Goal: Transaction & Acquisition: Purchase product/service

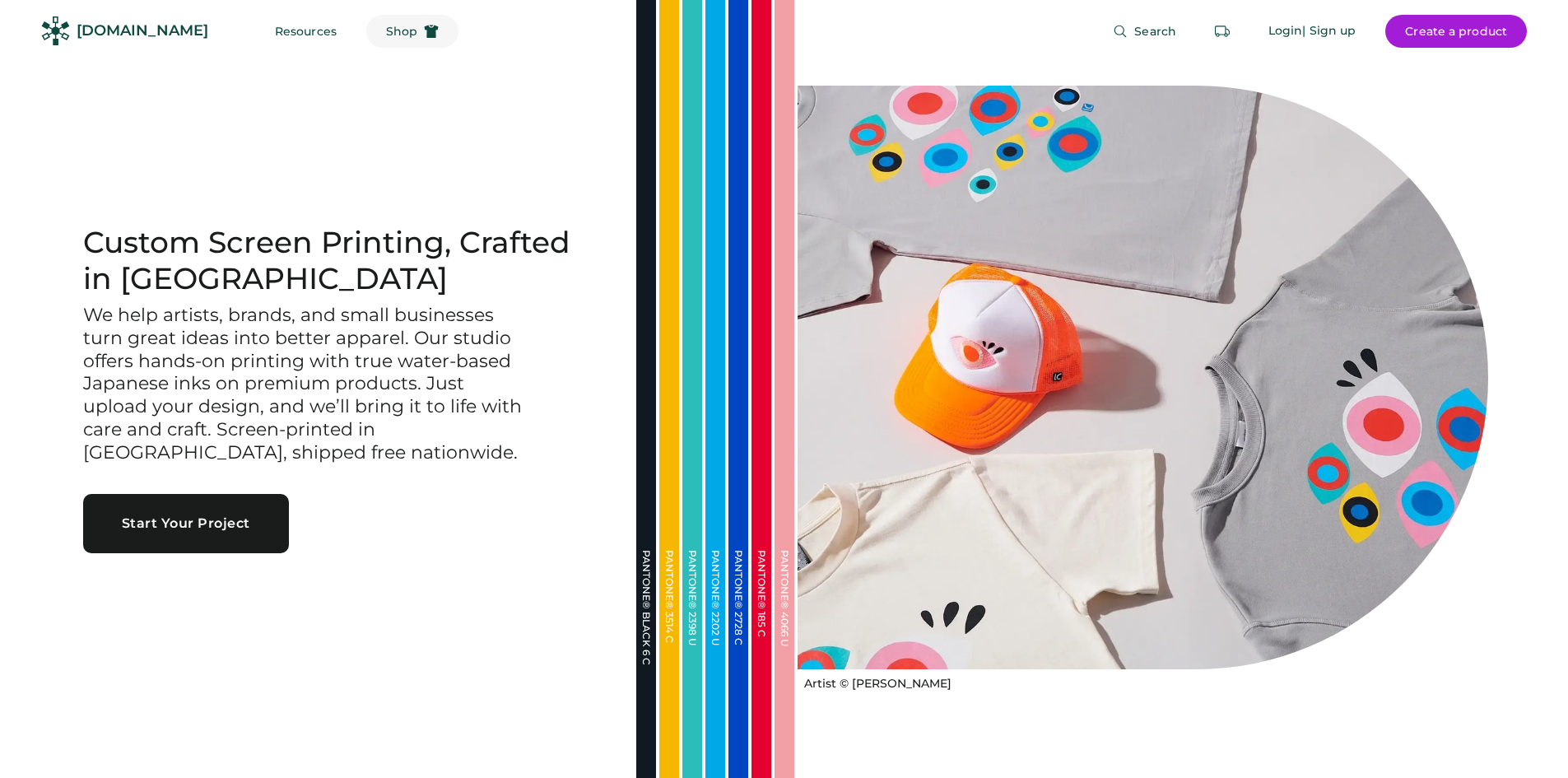
click at [386, 30] on span "Shop" at bounding box center [401, 31] width 31 height 12
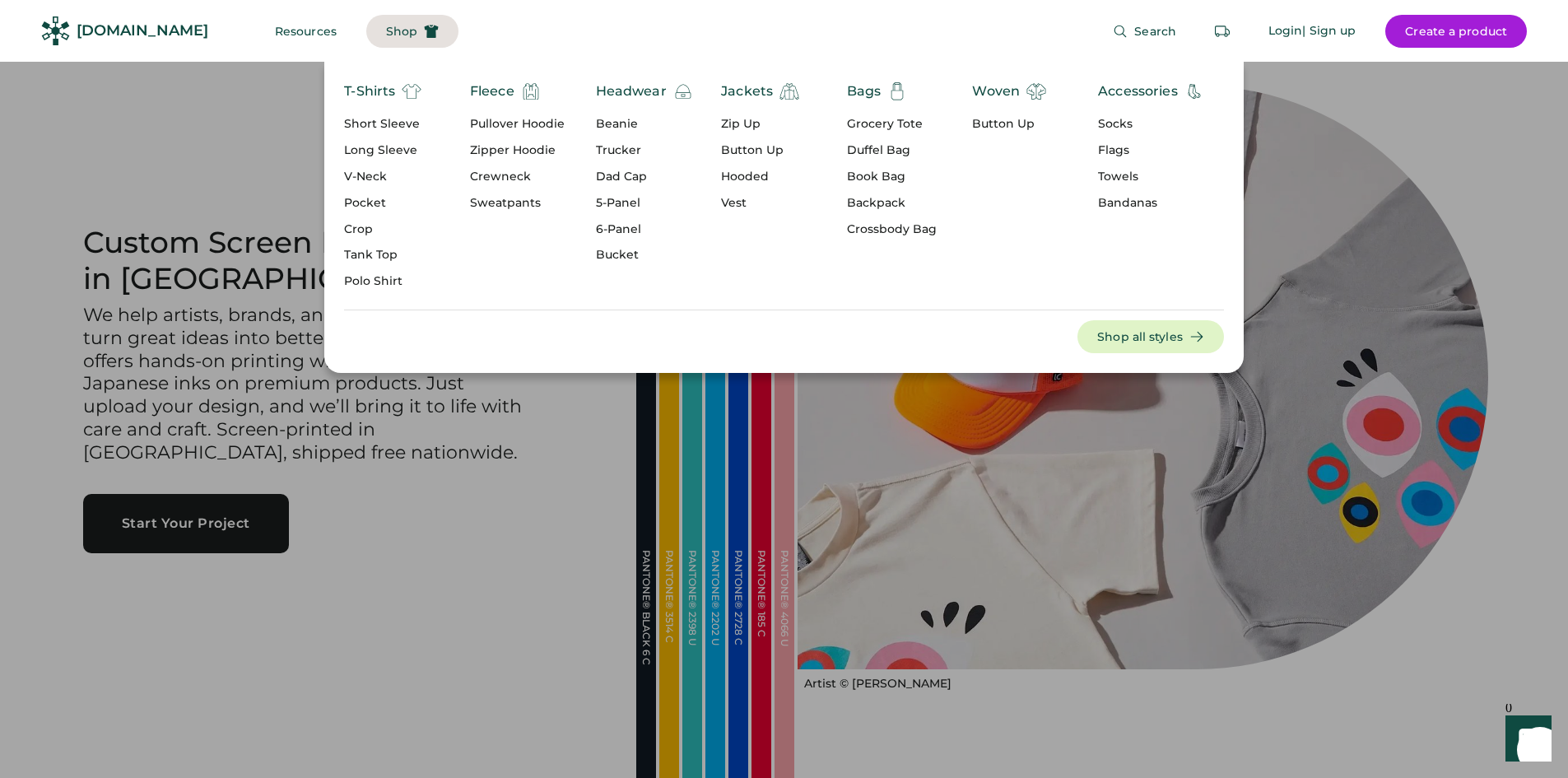
click at [996, 125] on div "Button Up" at bounding box center [1009, 123] width 74 height 16
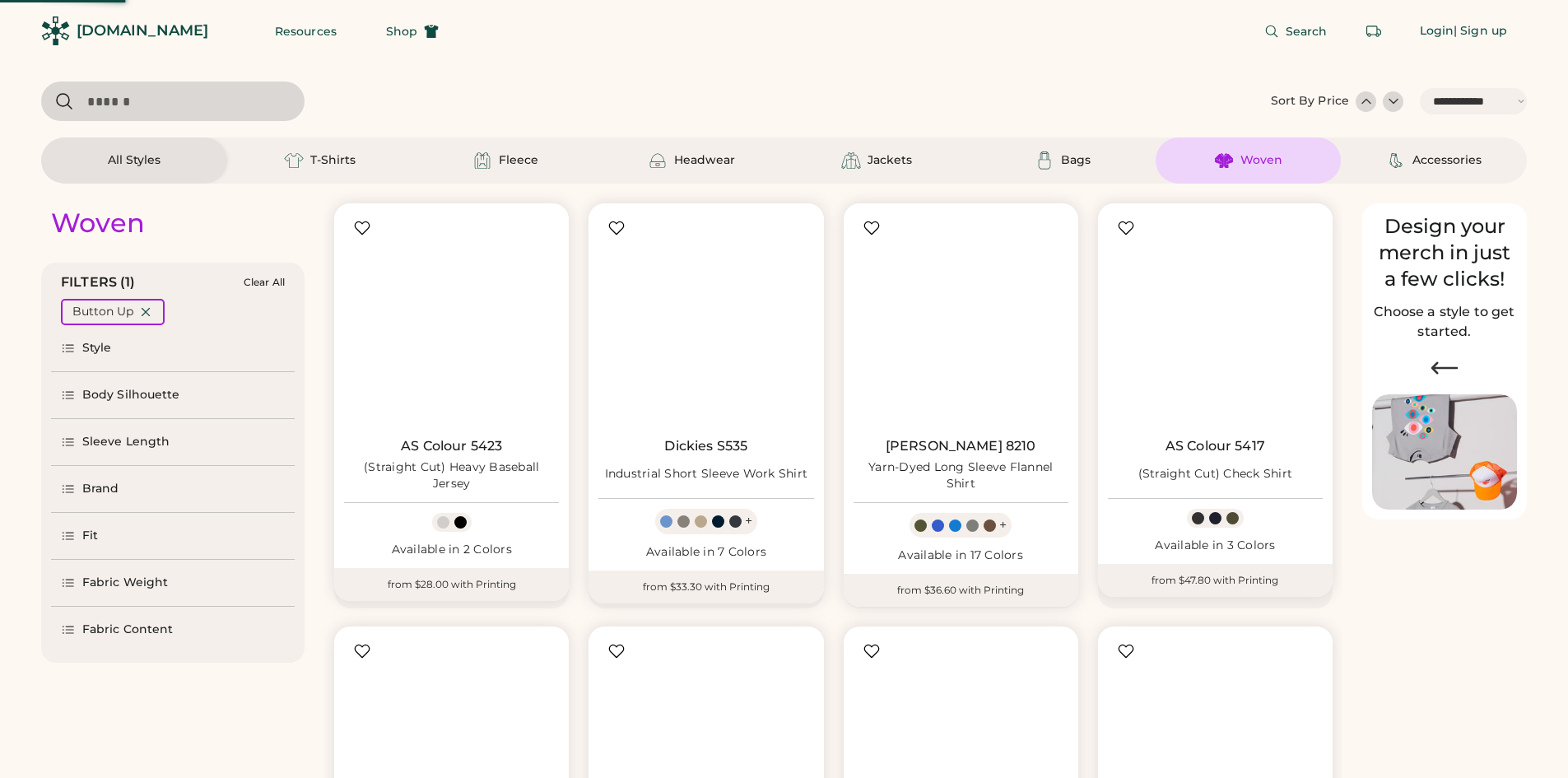
select select "*****"
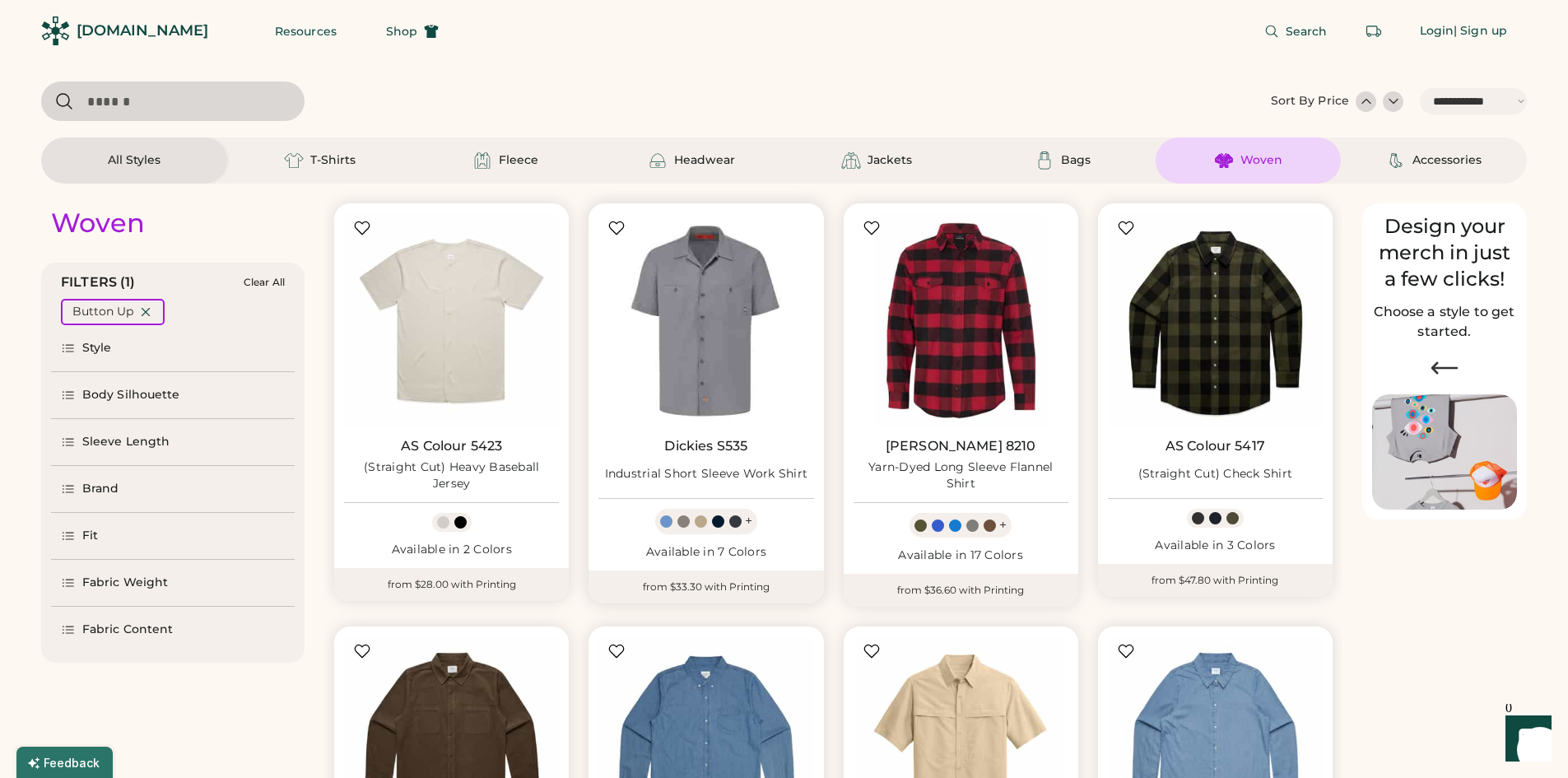
scroll to position [82, 0]
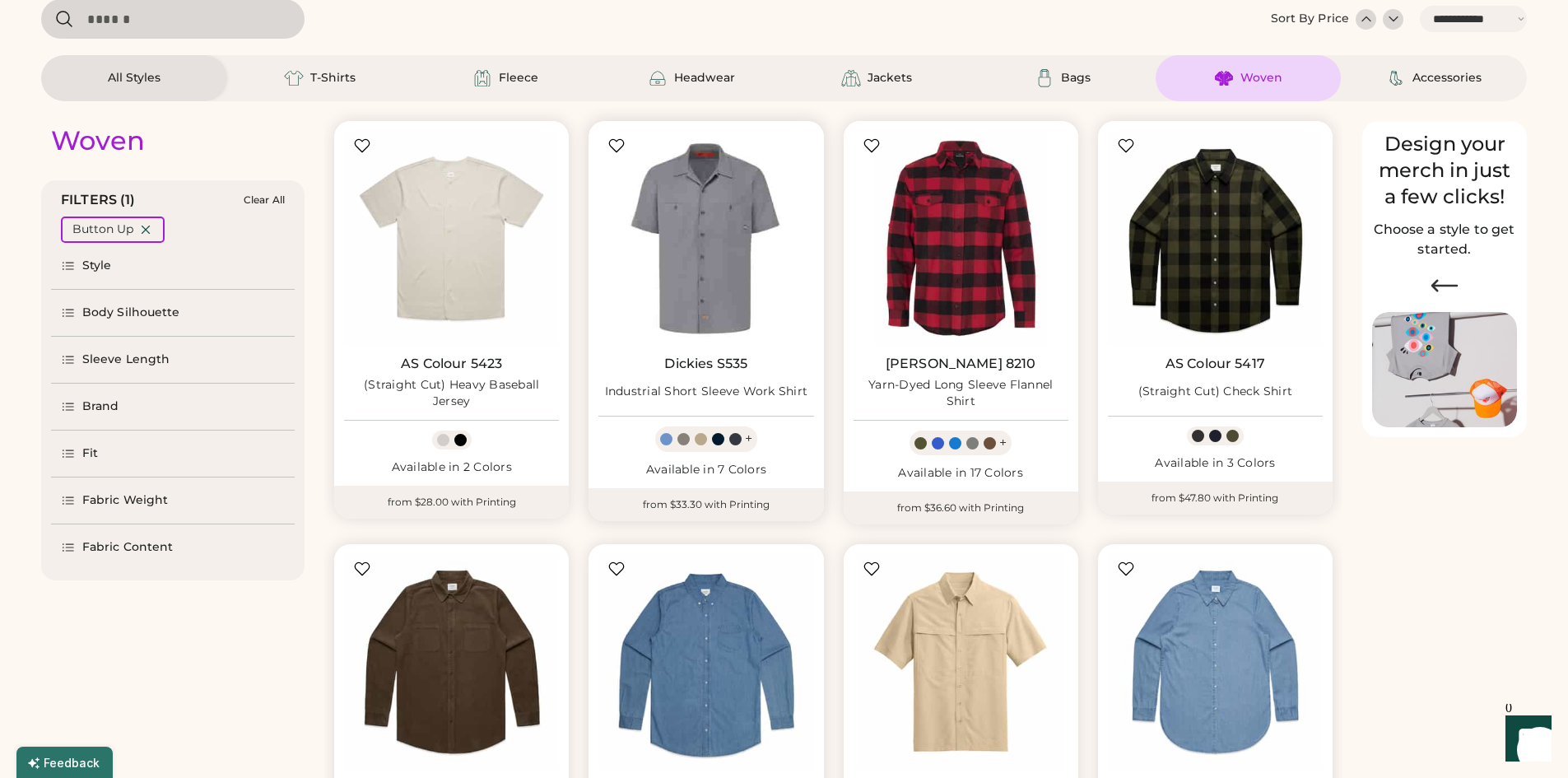
select select "*****"
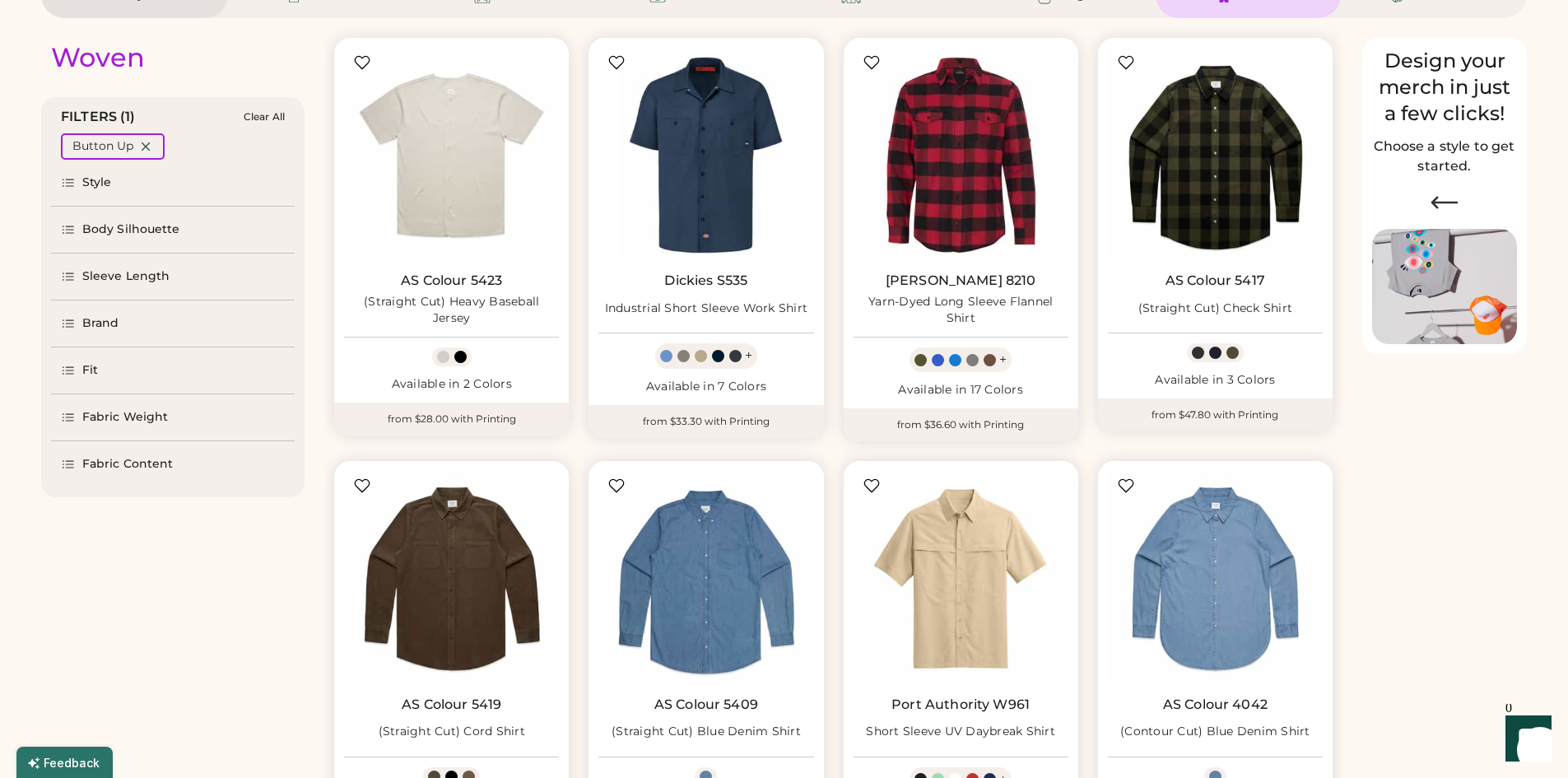
scroll to position [165, 0]
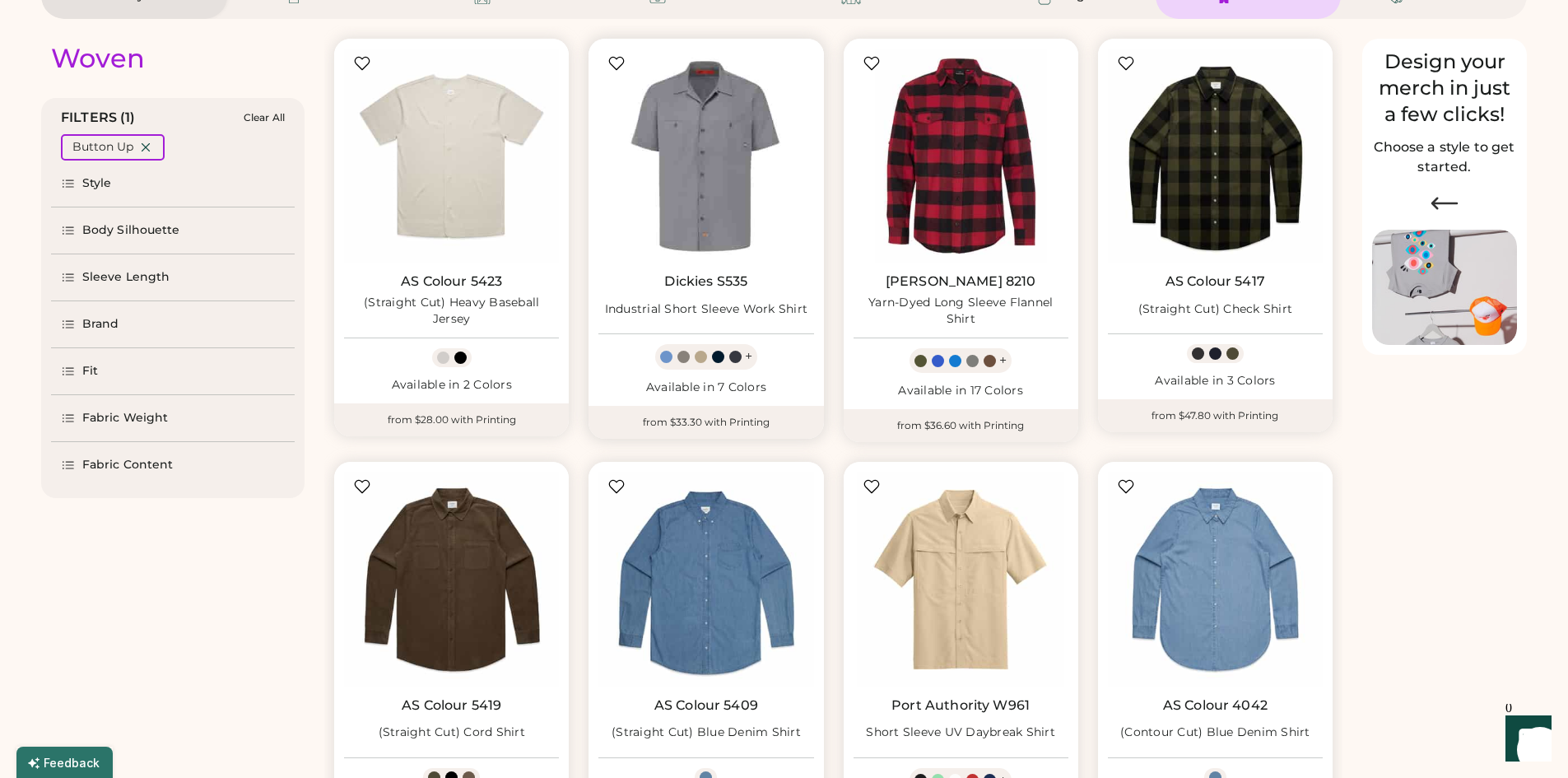
click at [693, 166] on img at bounding box center [706, 155] width 215 height 215
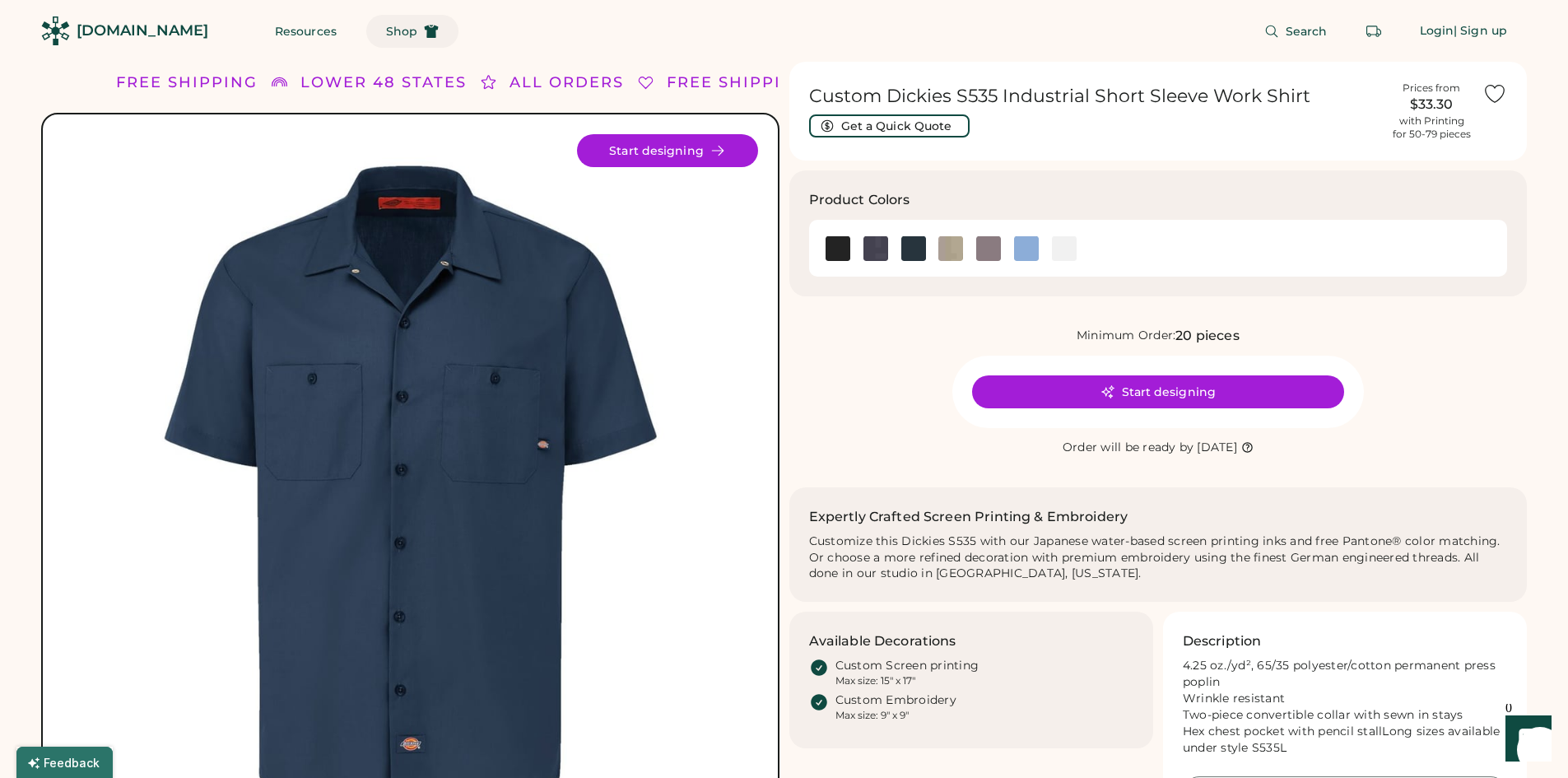
click at [386, 31] on span "Shop" at bounding box center [401, 31] width 31 height 12
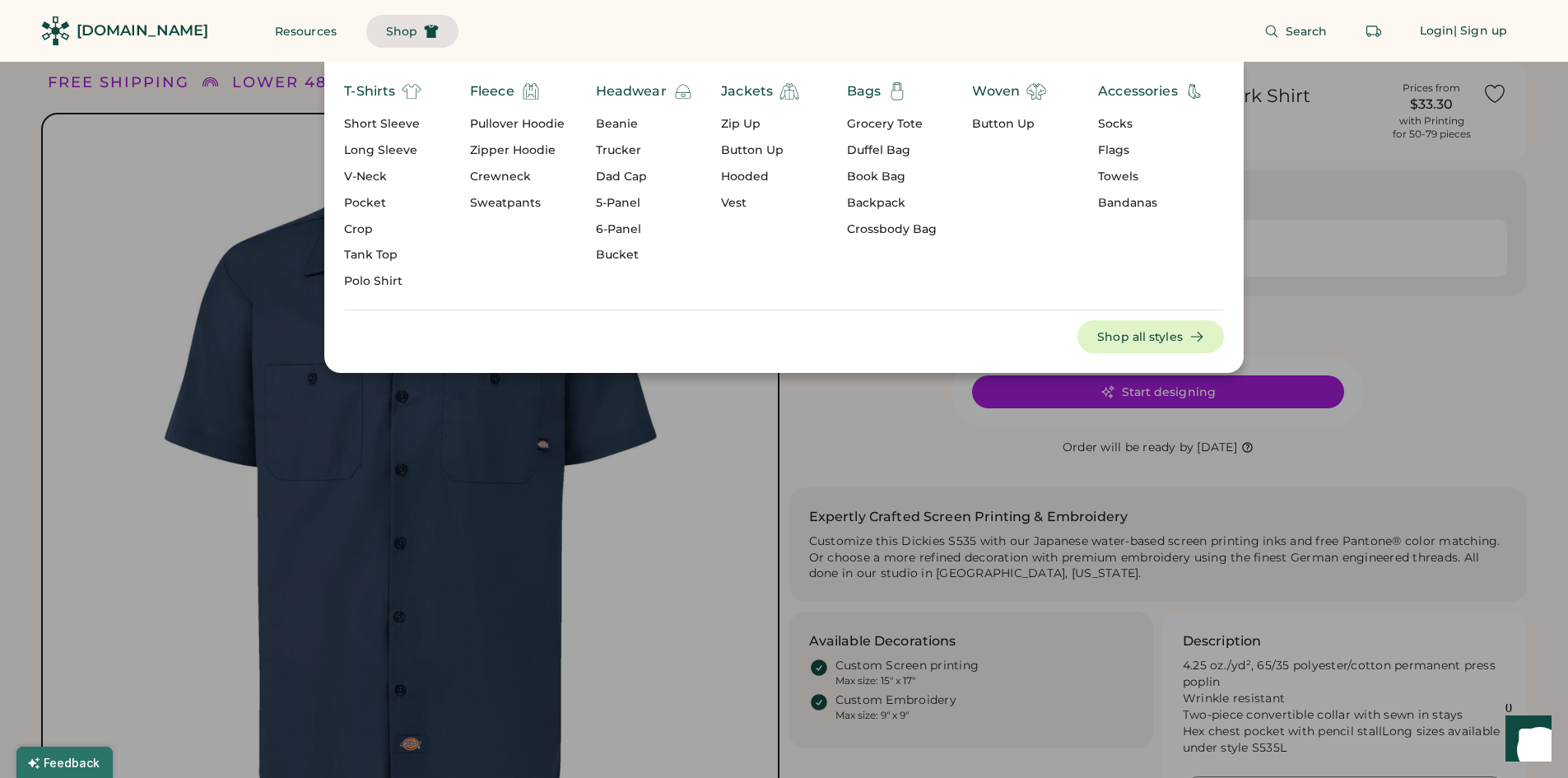
click at [389, 157] on div "Long Sleeve" at bounding box center [383, 150] width 77 height 16
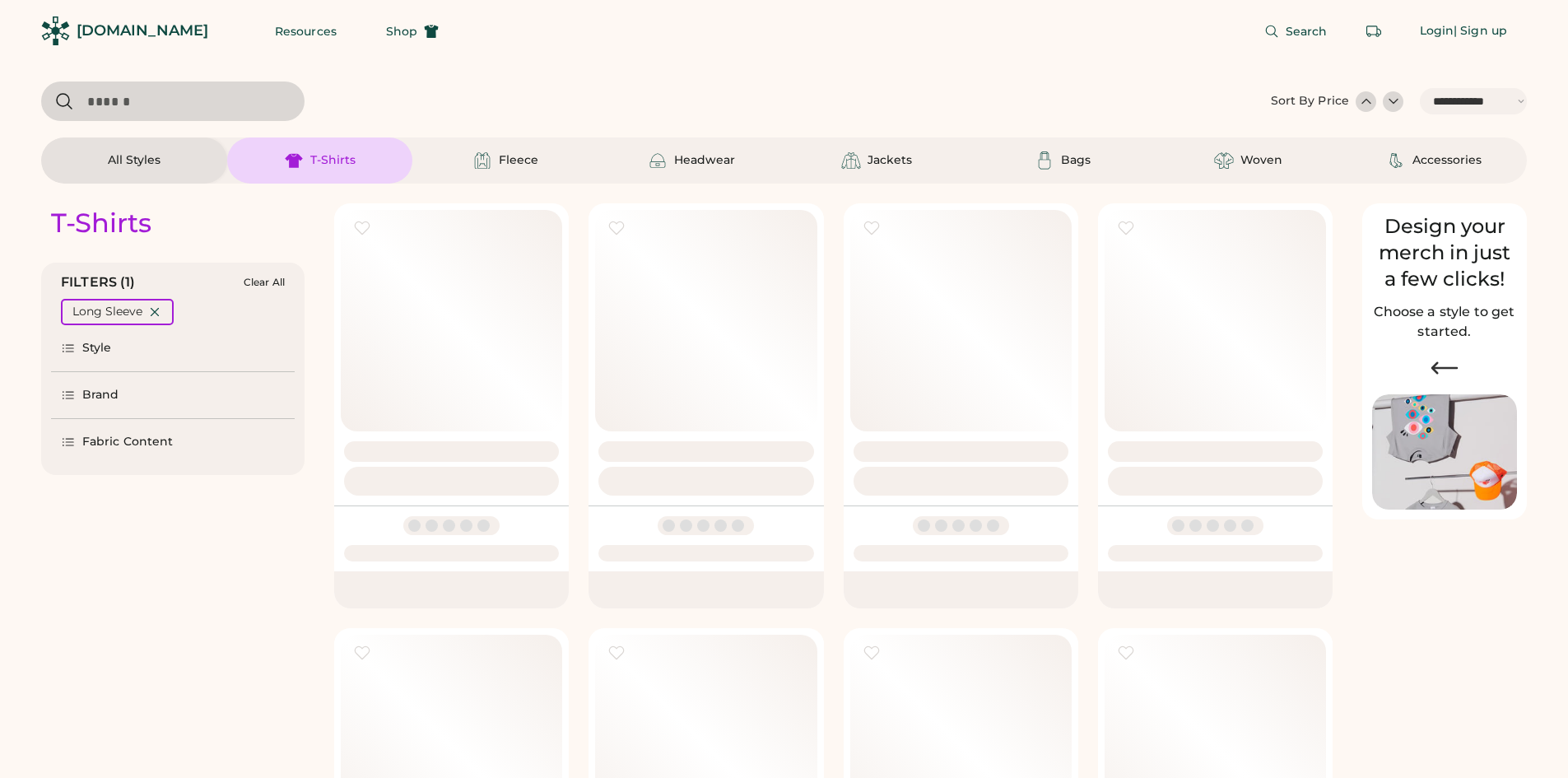
select select "*****"
select select "*"
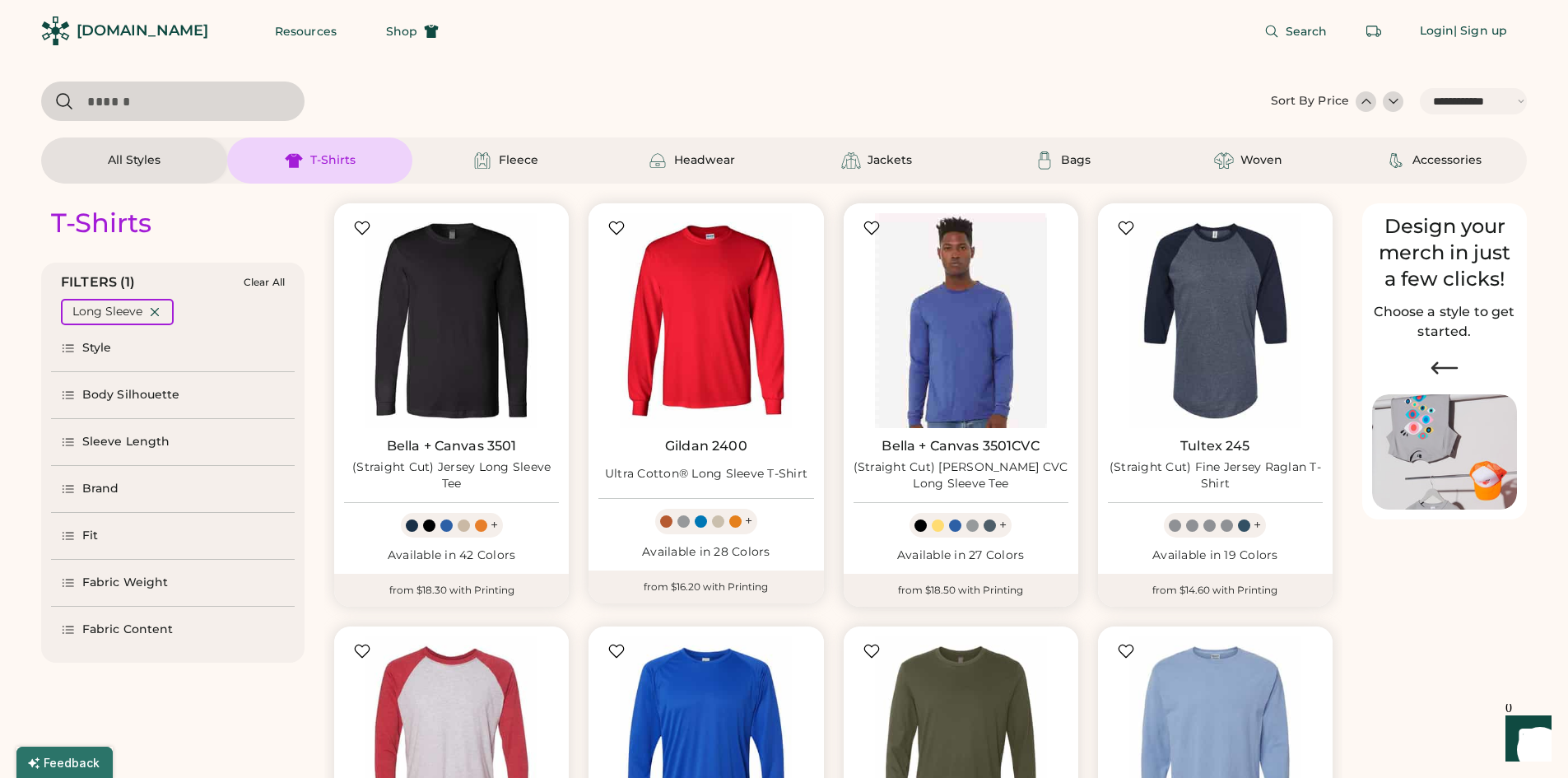
scroll to position [82, 0]
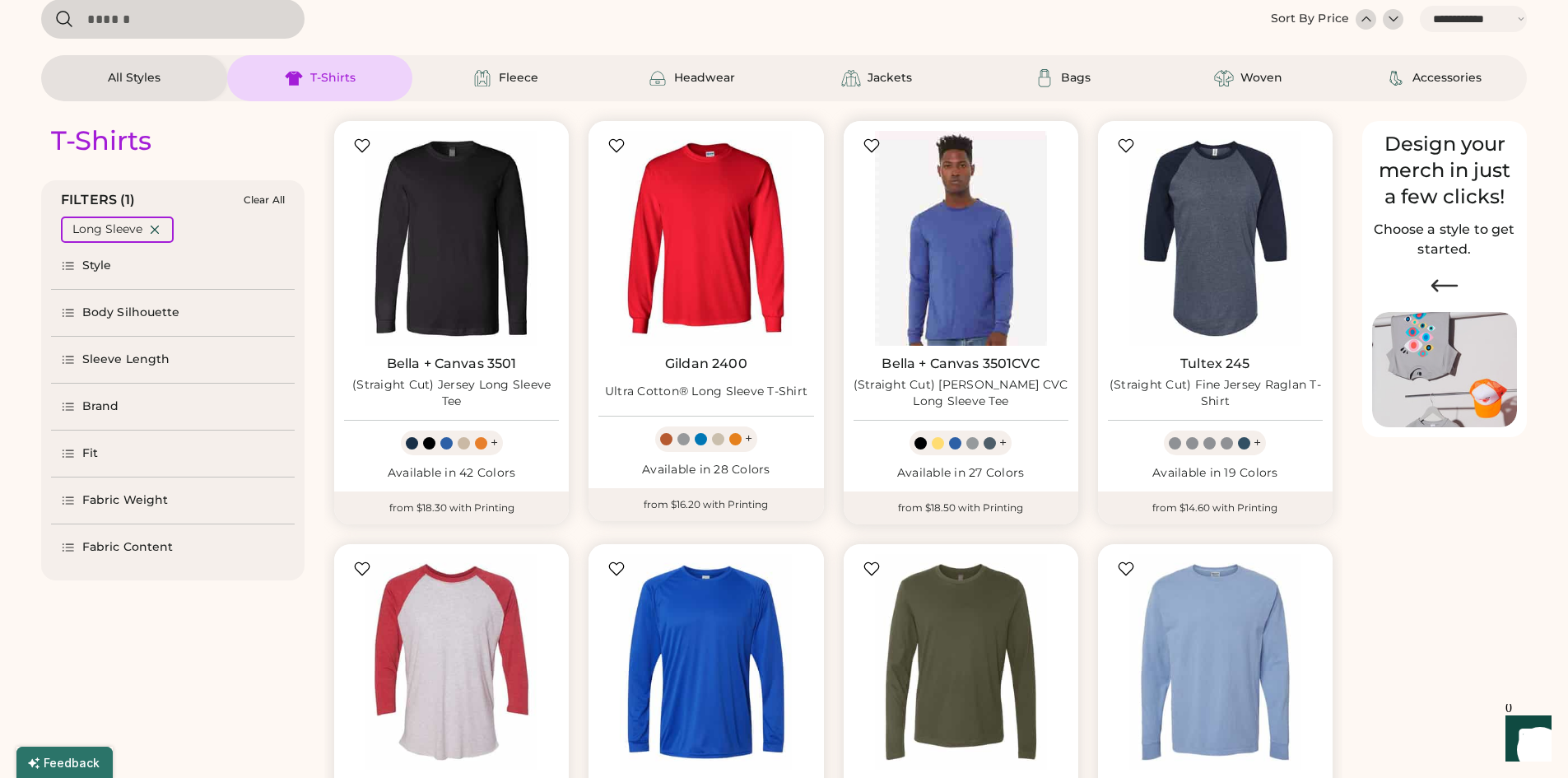
select select "*****"
select select "*"
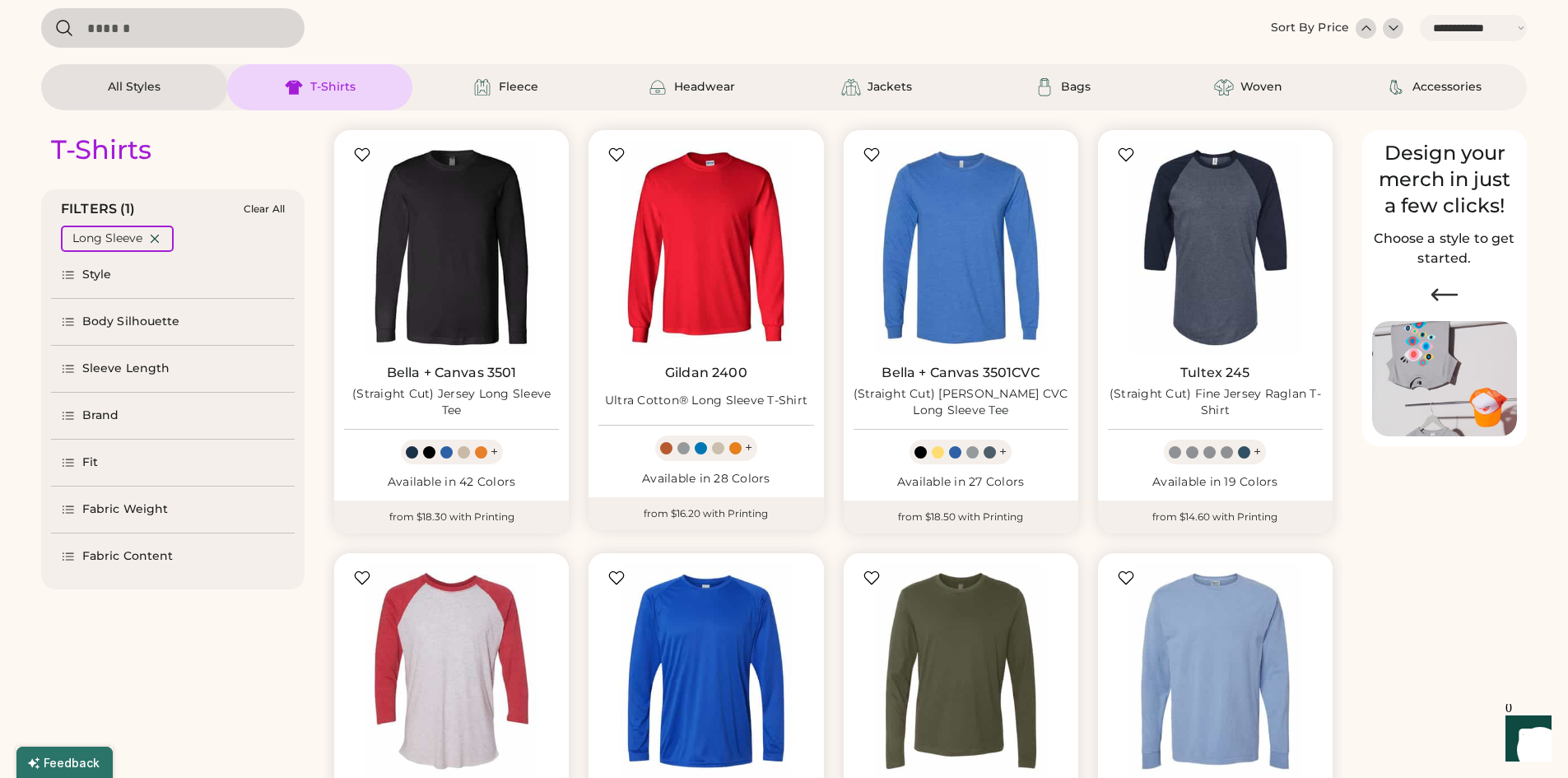
scroll to position [0, 0]
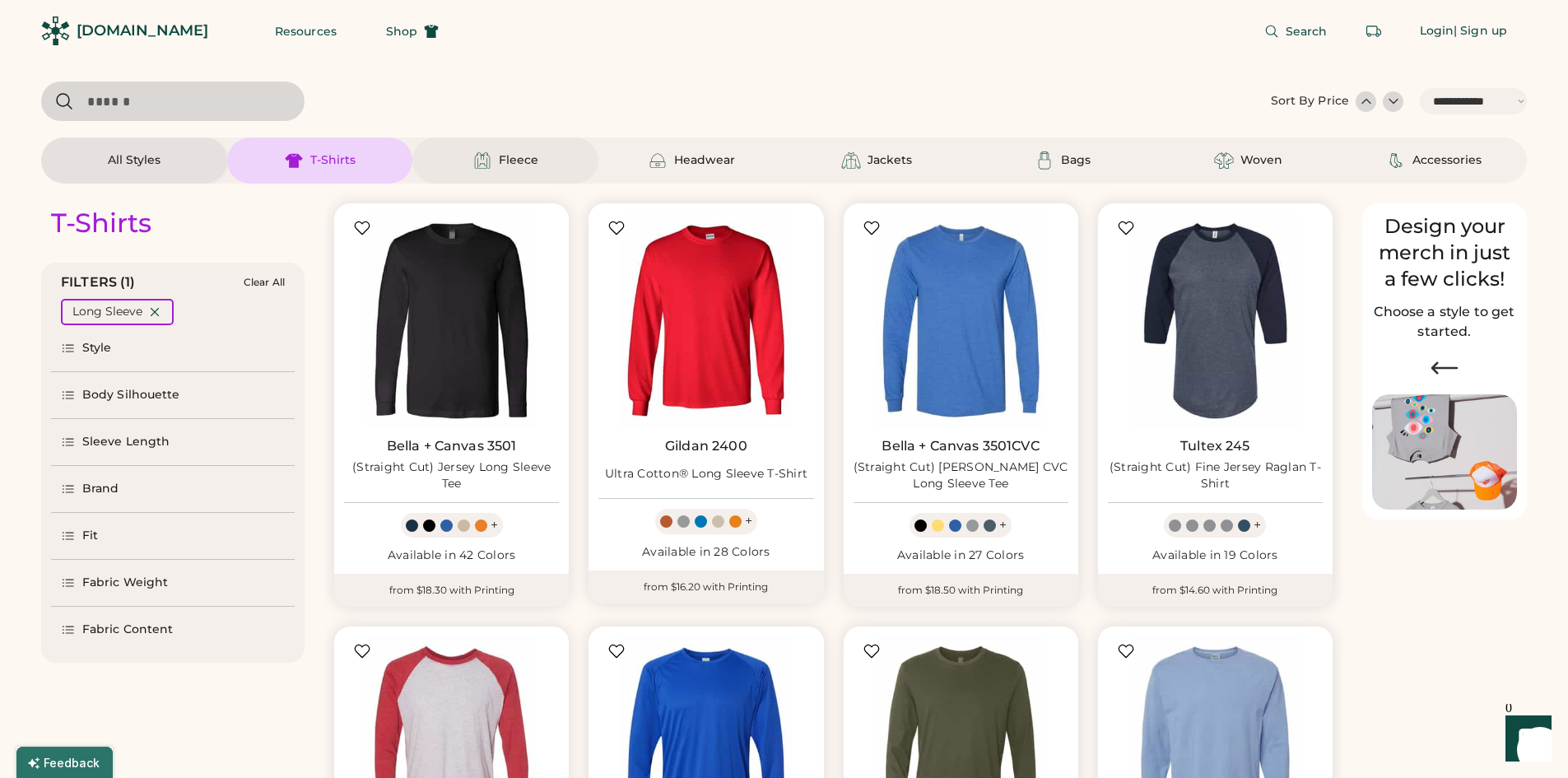
click at [509, 160] on div "Fleece" at bounding box center [518, 160] width 40 height 16
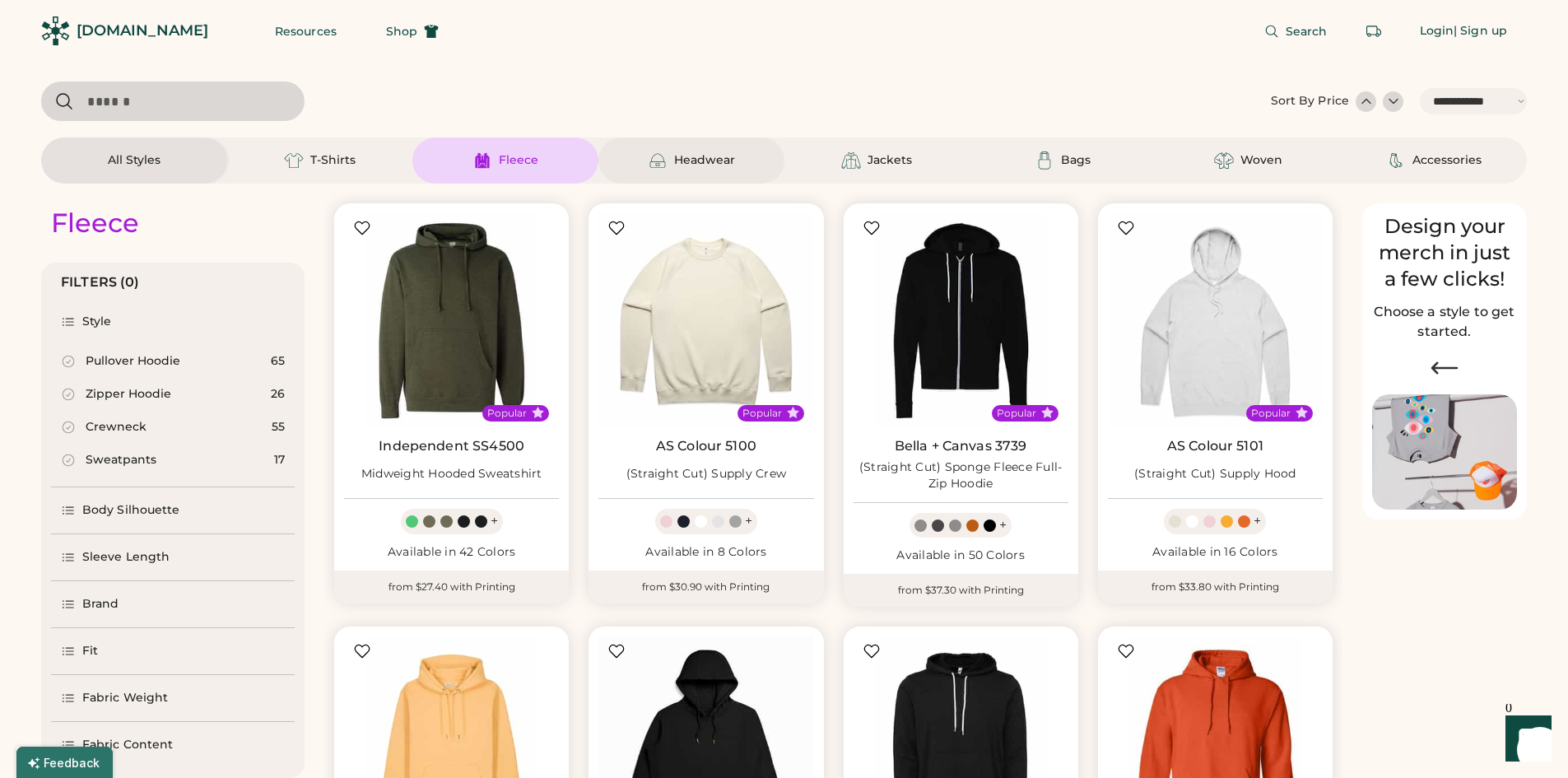
click at [720, 160] on div "Headwear" at bounding box center [704, 160] width 61 height 16
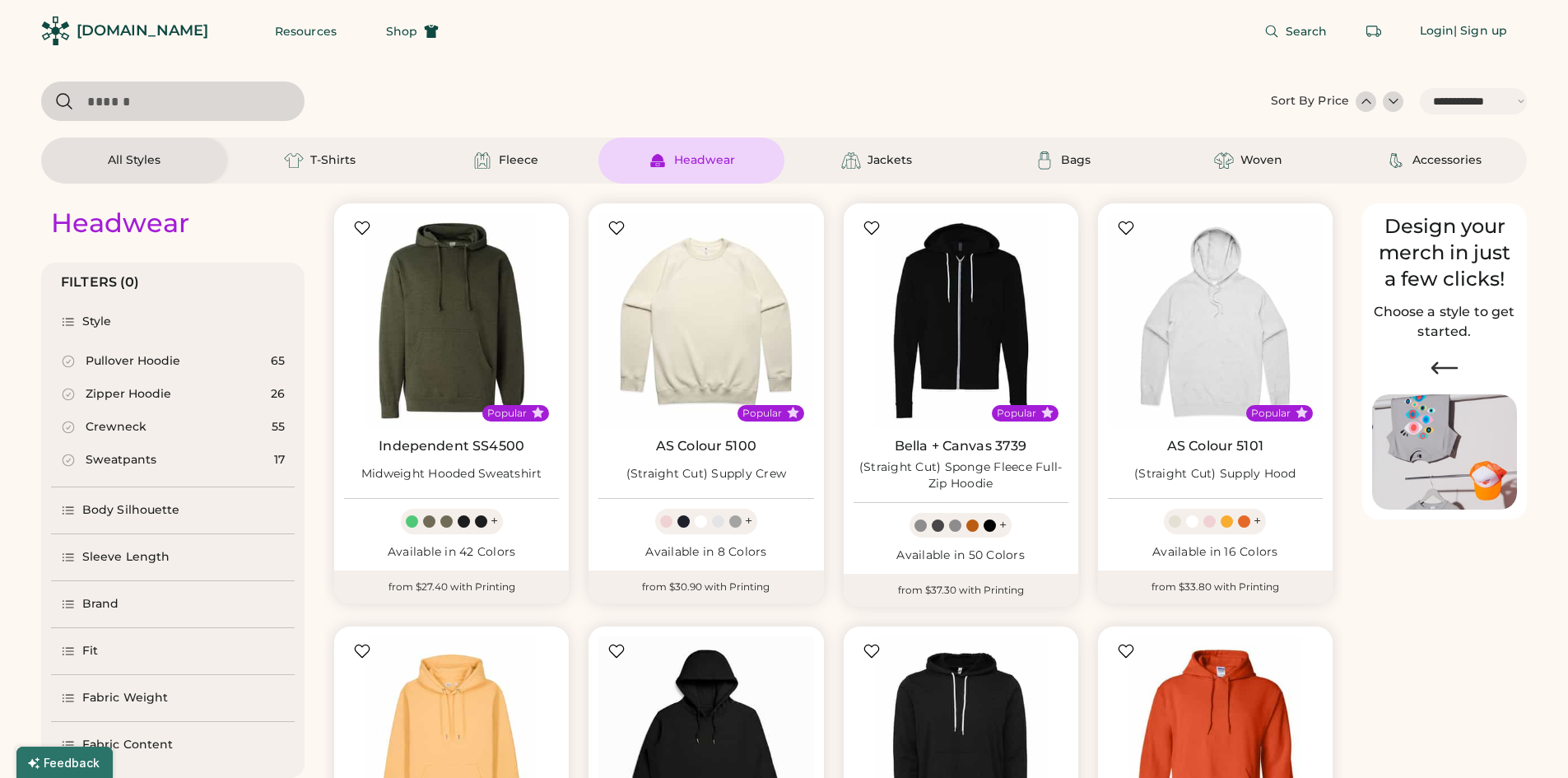
select select "*"
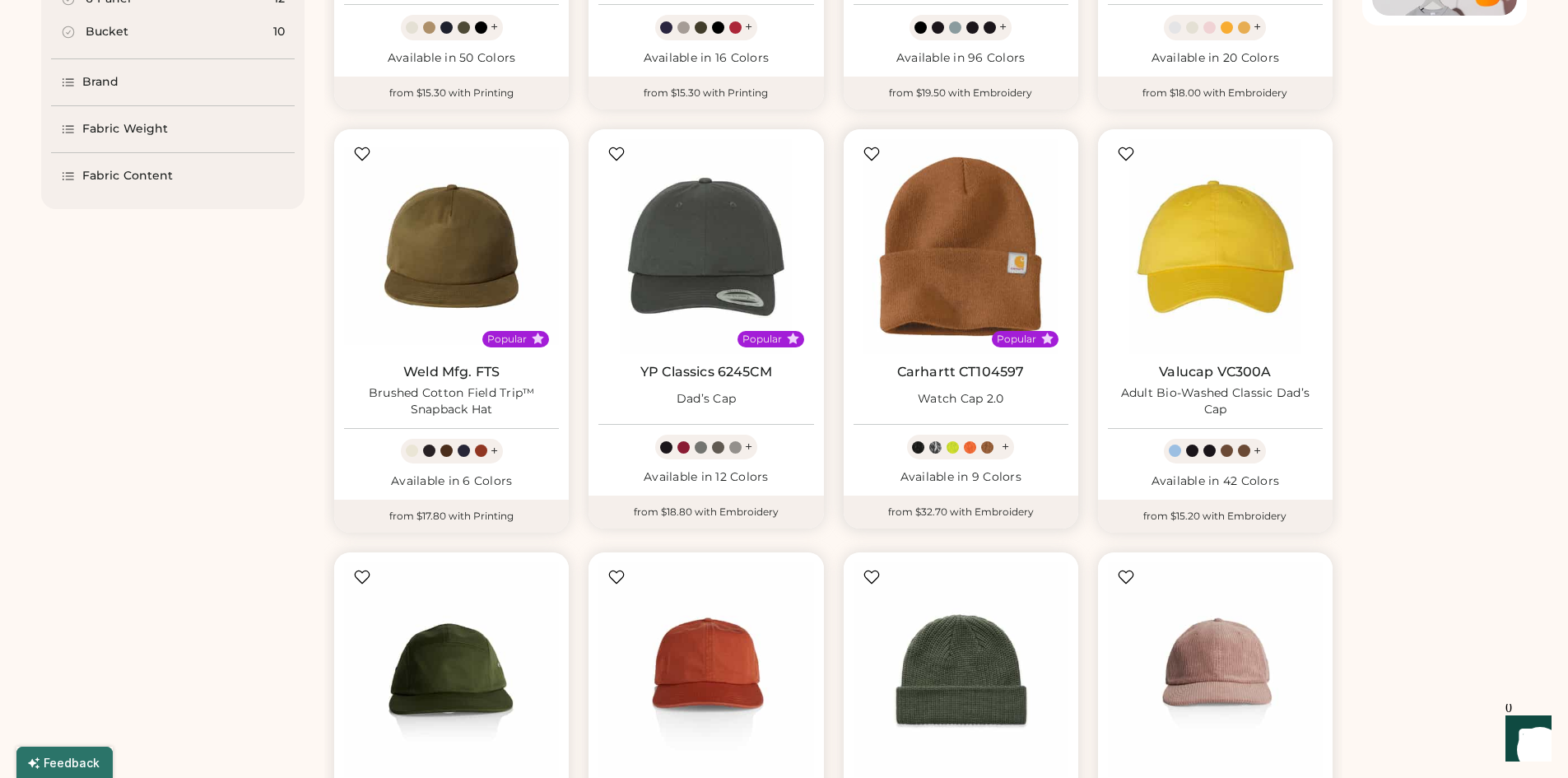
scroll to position [658, 0]
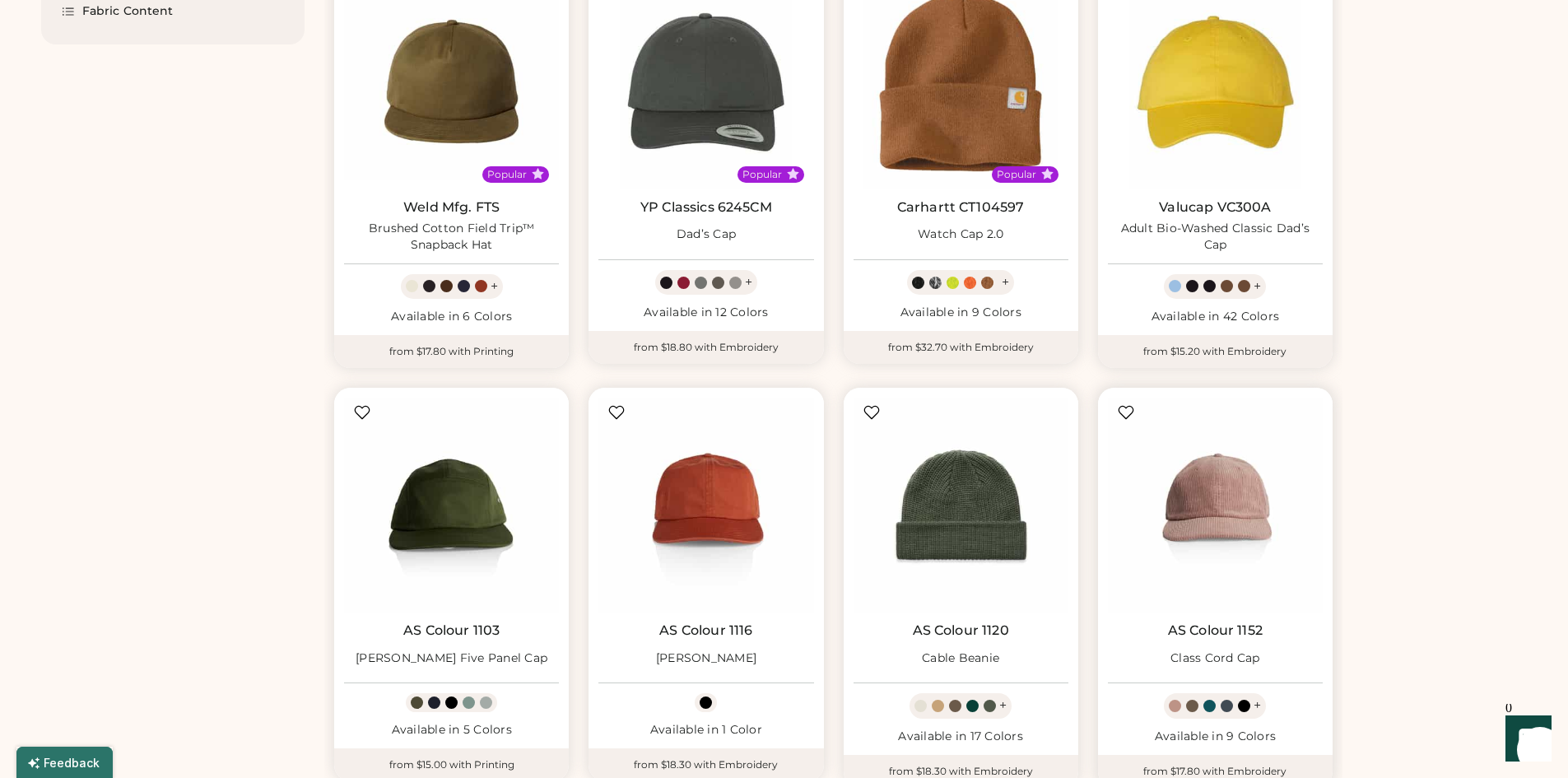
click at [1191, 505] on img at bounding box center [1215, 504] width 215 height 215
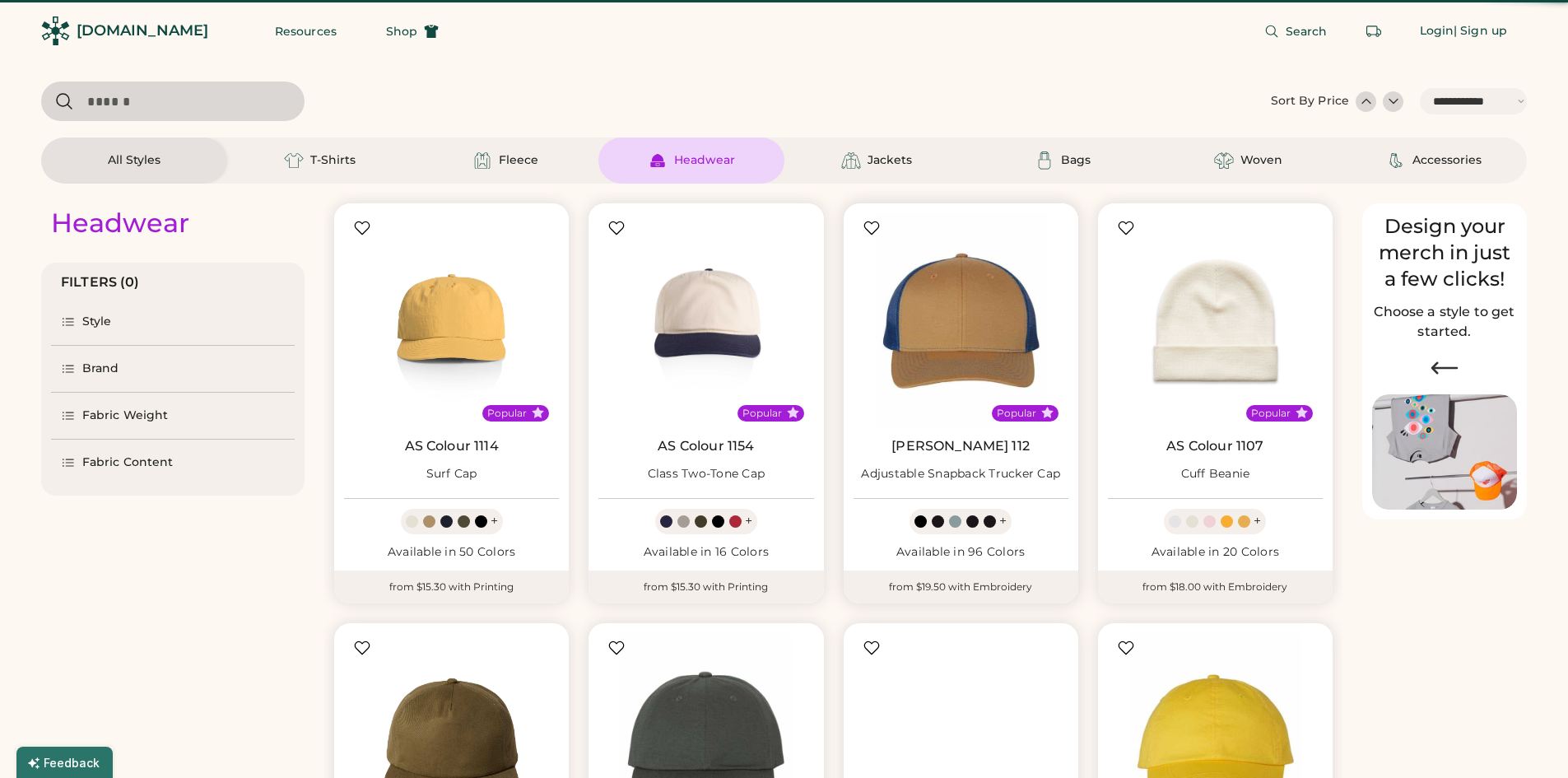
select select "*****"
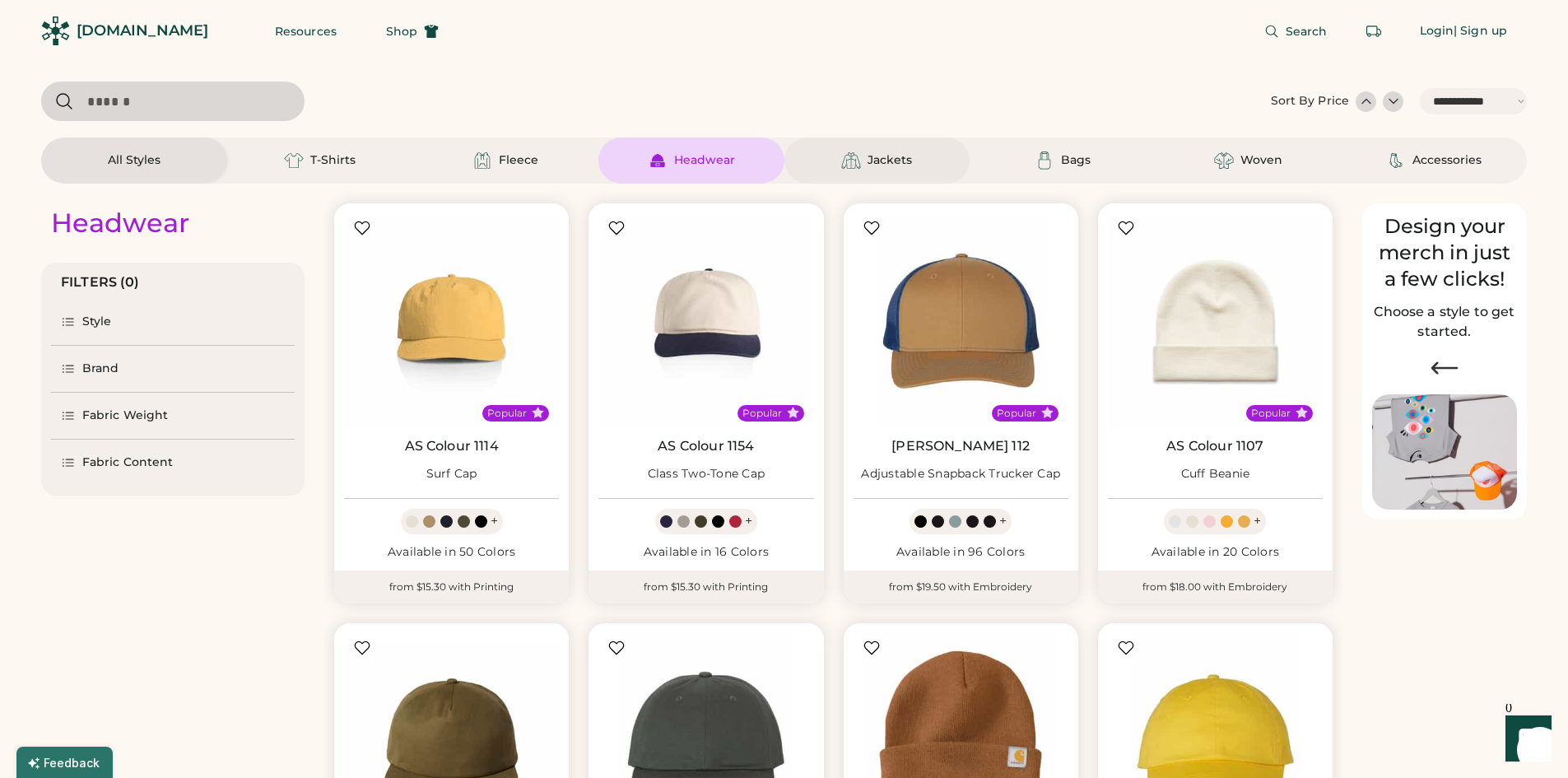
click at [884, 154] on div "Jackets" at bounding box center [890, 160] width 44 height 16
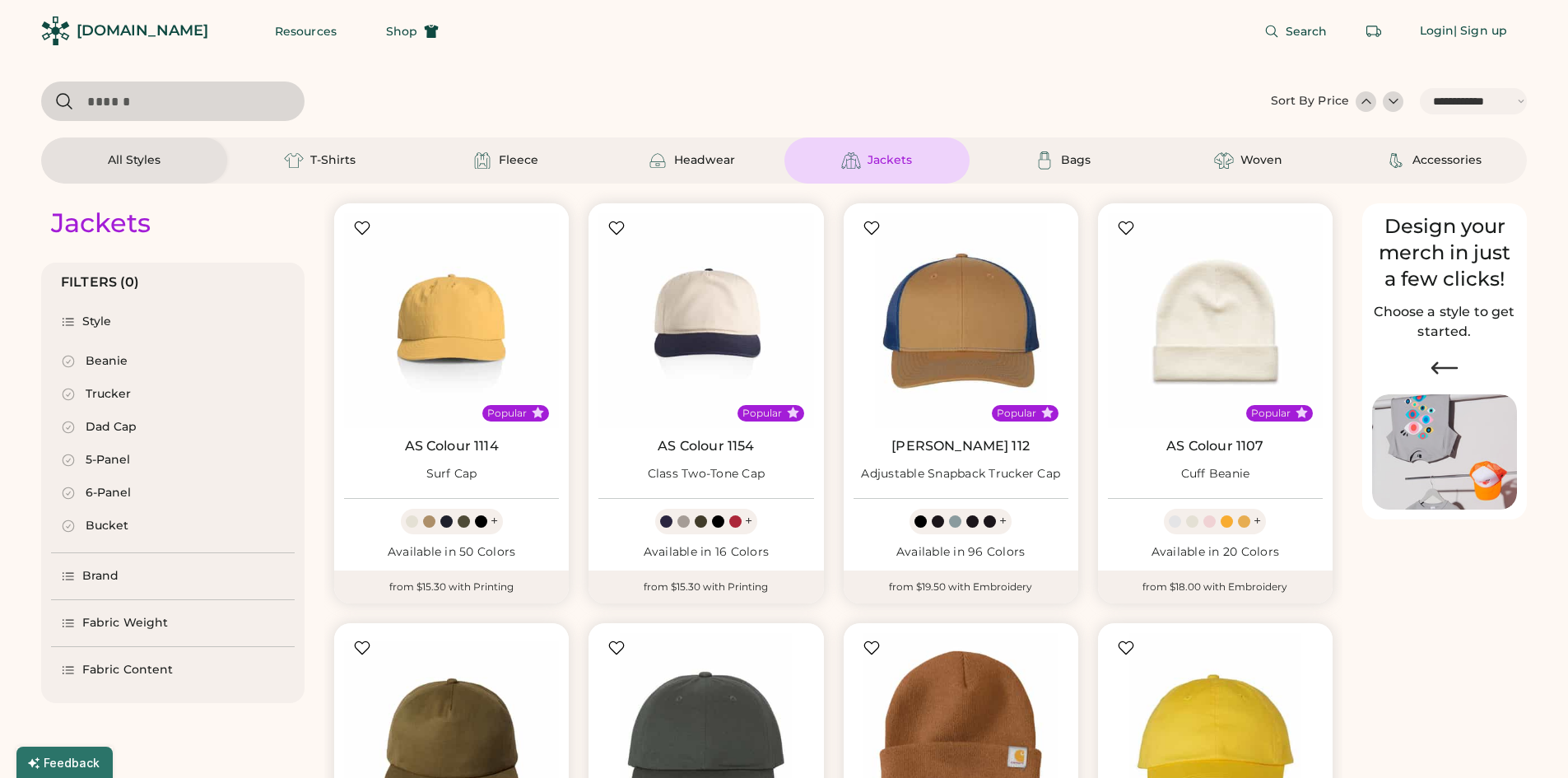
select select "*"
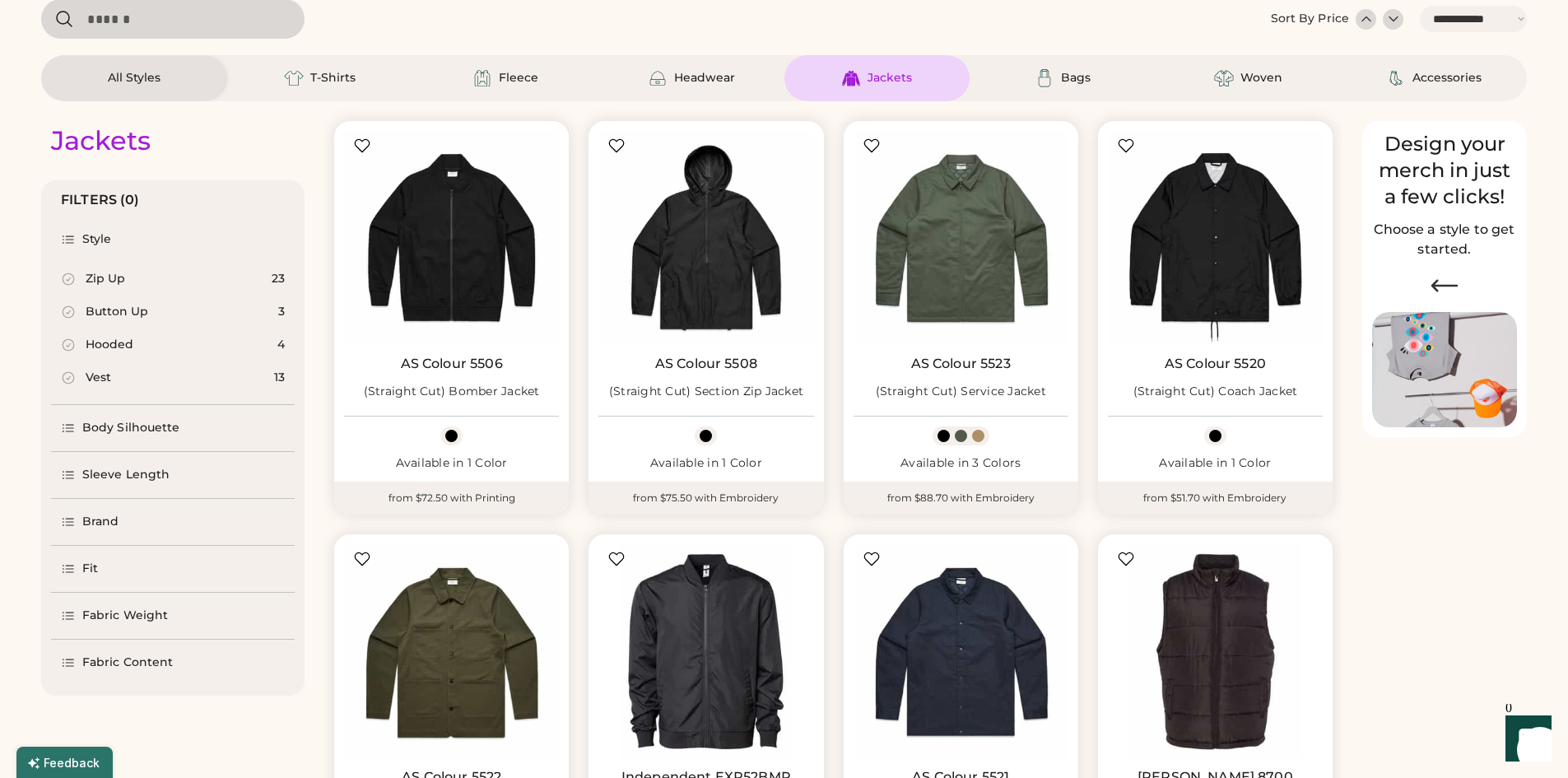
scroll to position [247, 0]
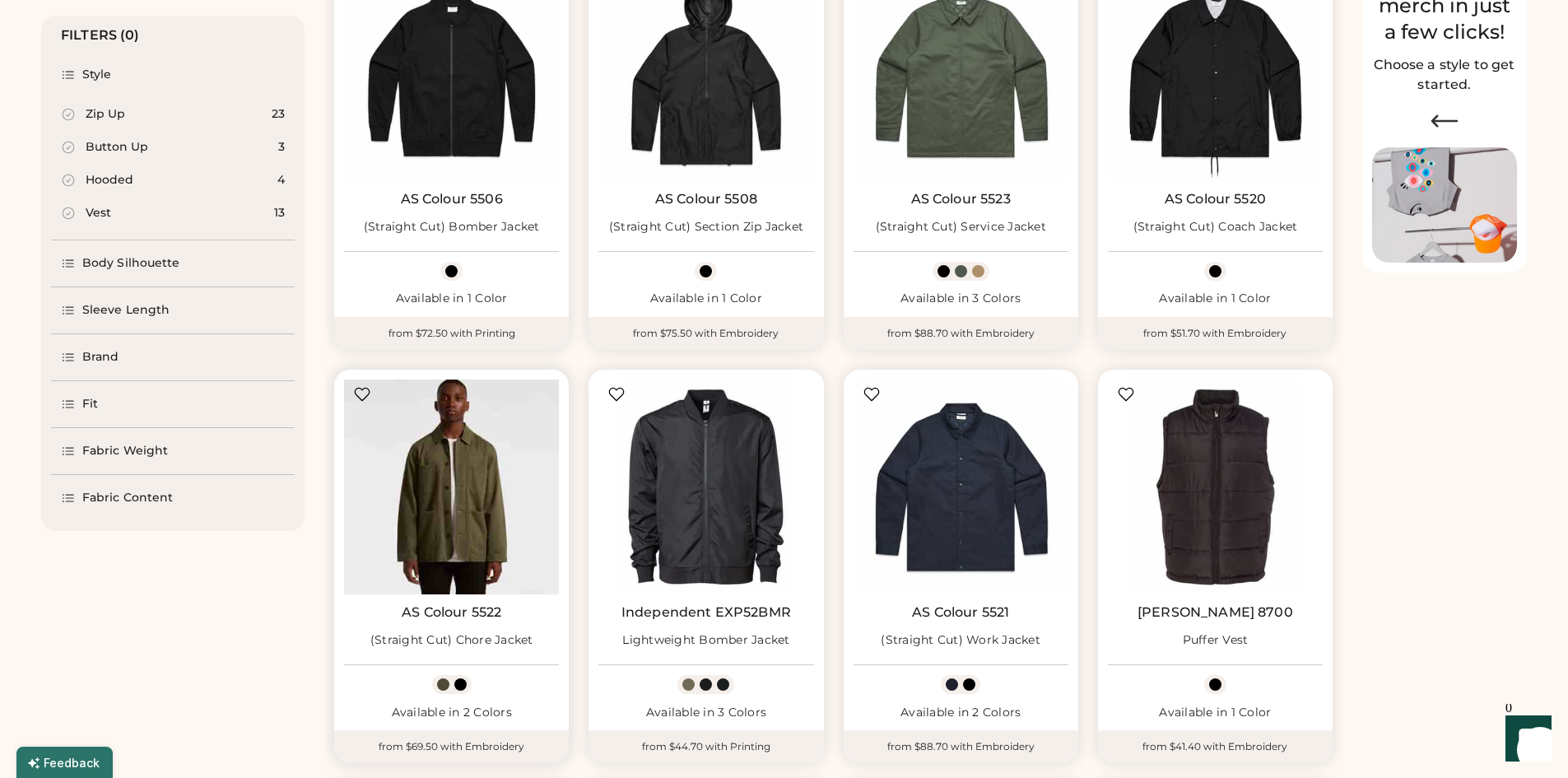
click at [448, 475] on img at bounding box center [451, 487] width 215 height 215
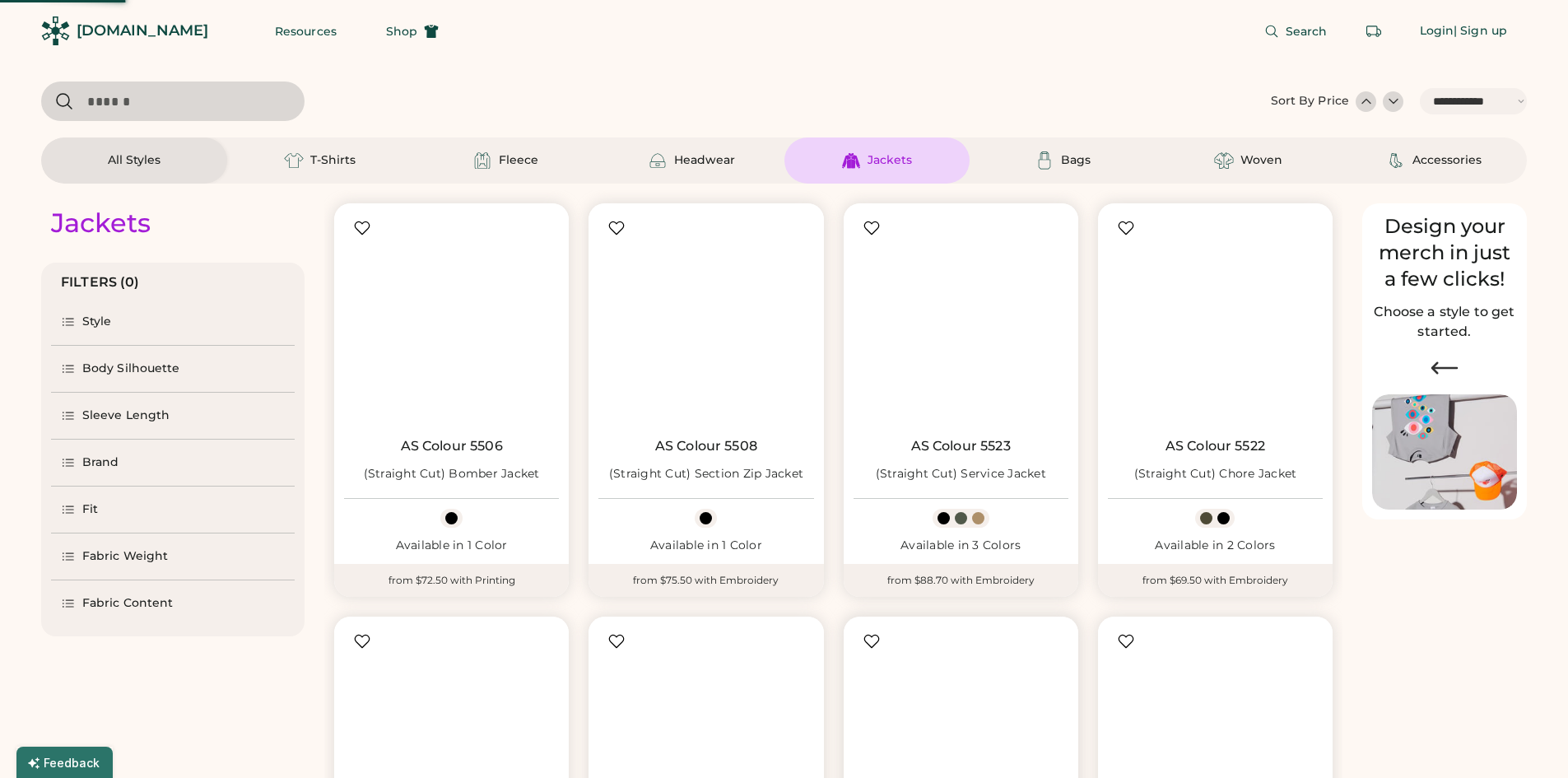
select select "*****"
select select "*"
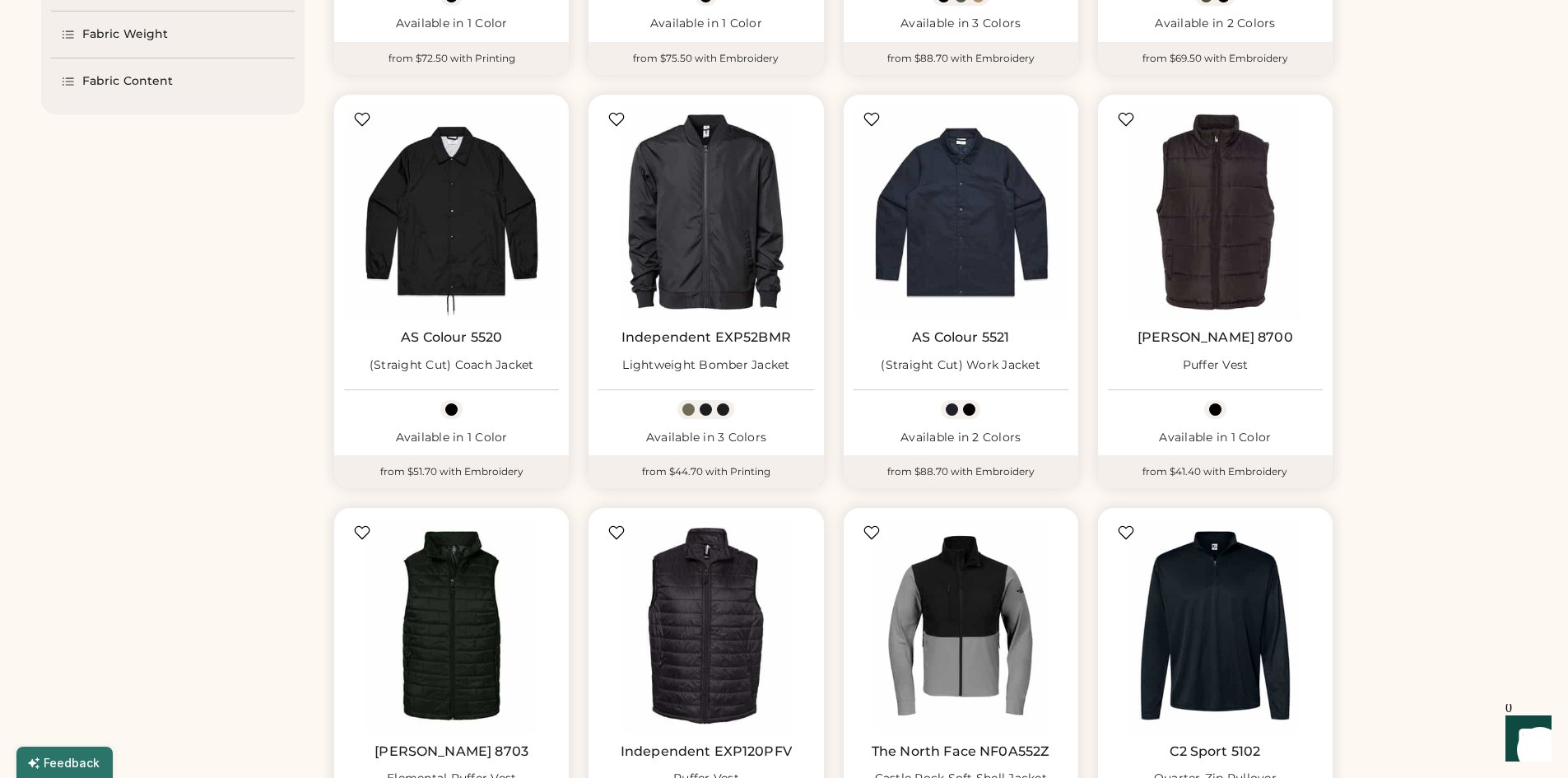
scroll to position [494, 0]
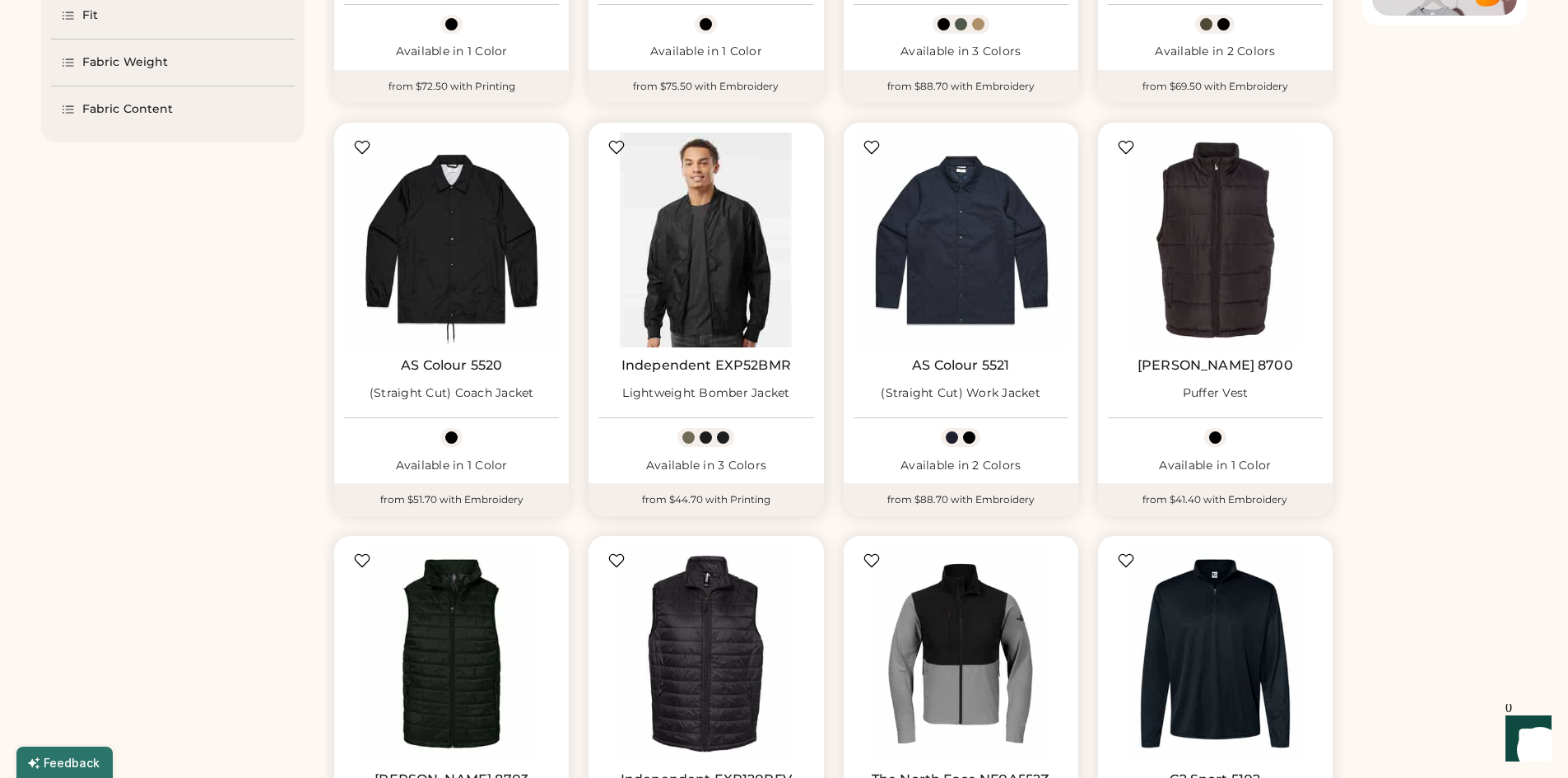
click at [698, 236] on img at bounding box center [706, 239] width 215 height 215
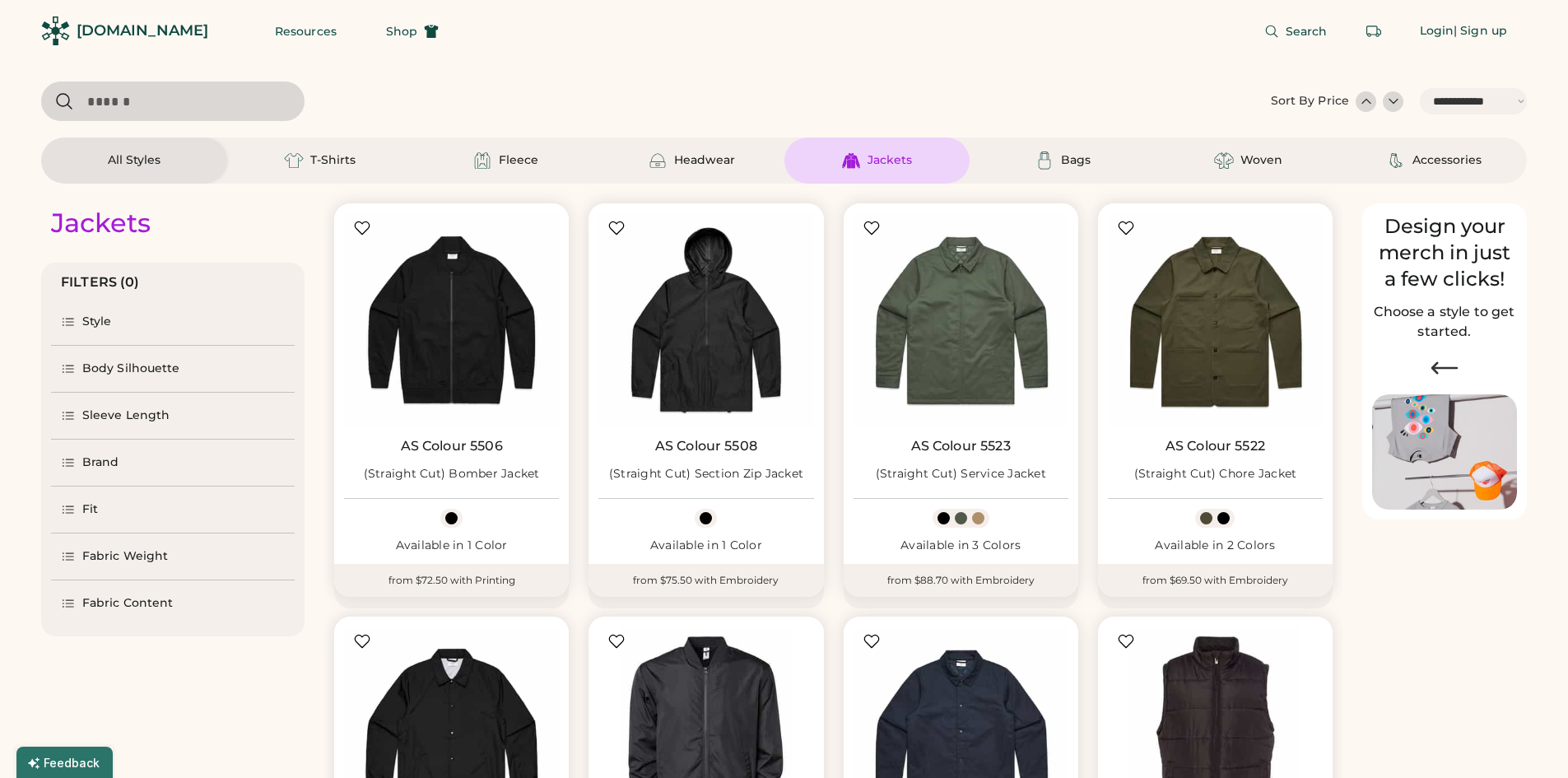
select select "*****"
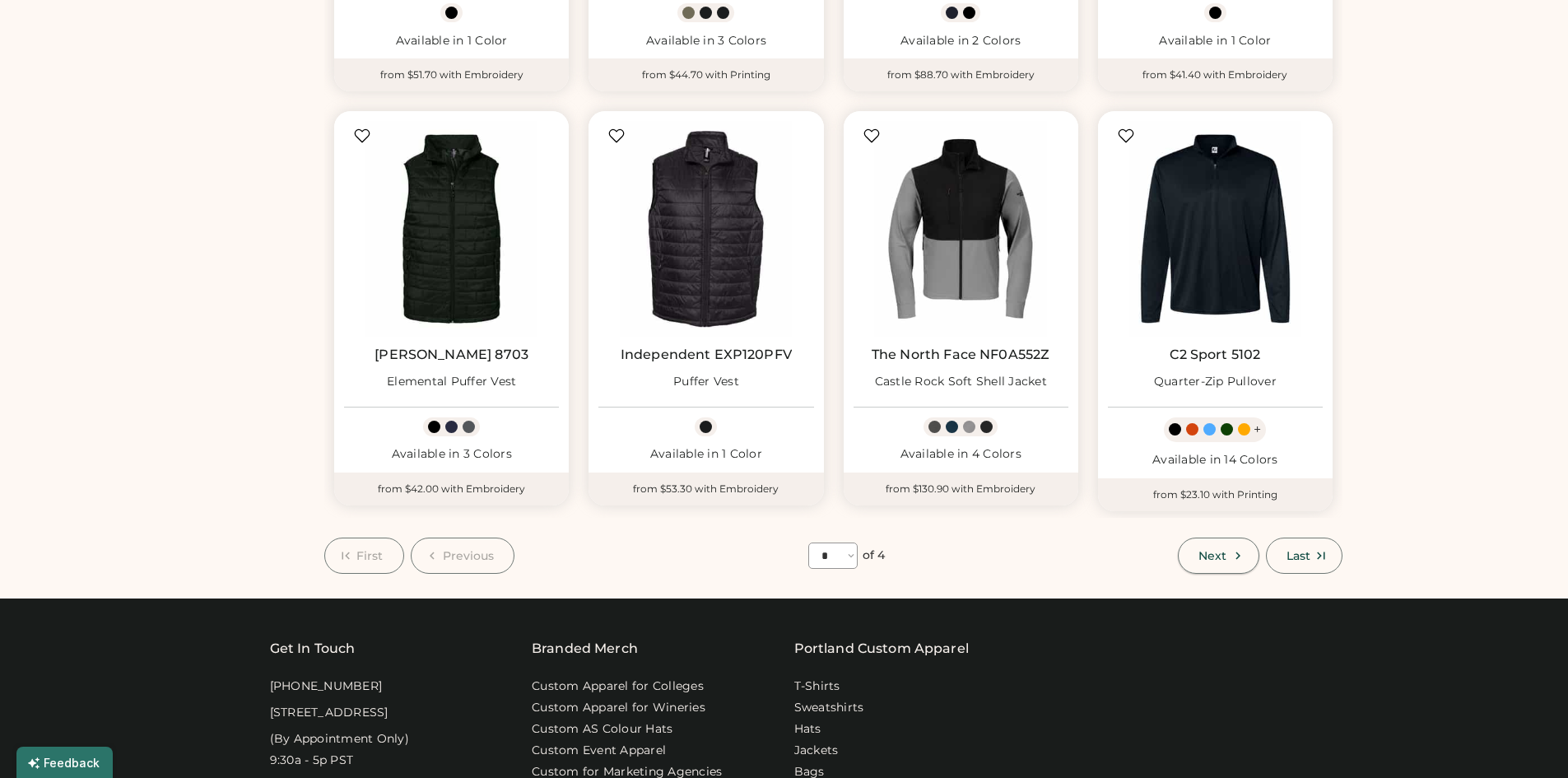
click at [1219, 554] on span "Next" at bounding box center [1212, 555] width 28 height 12
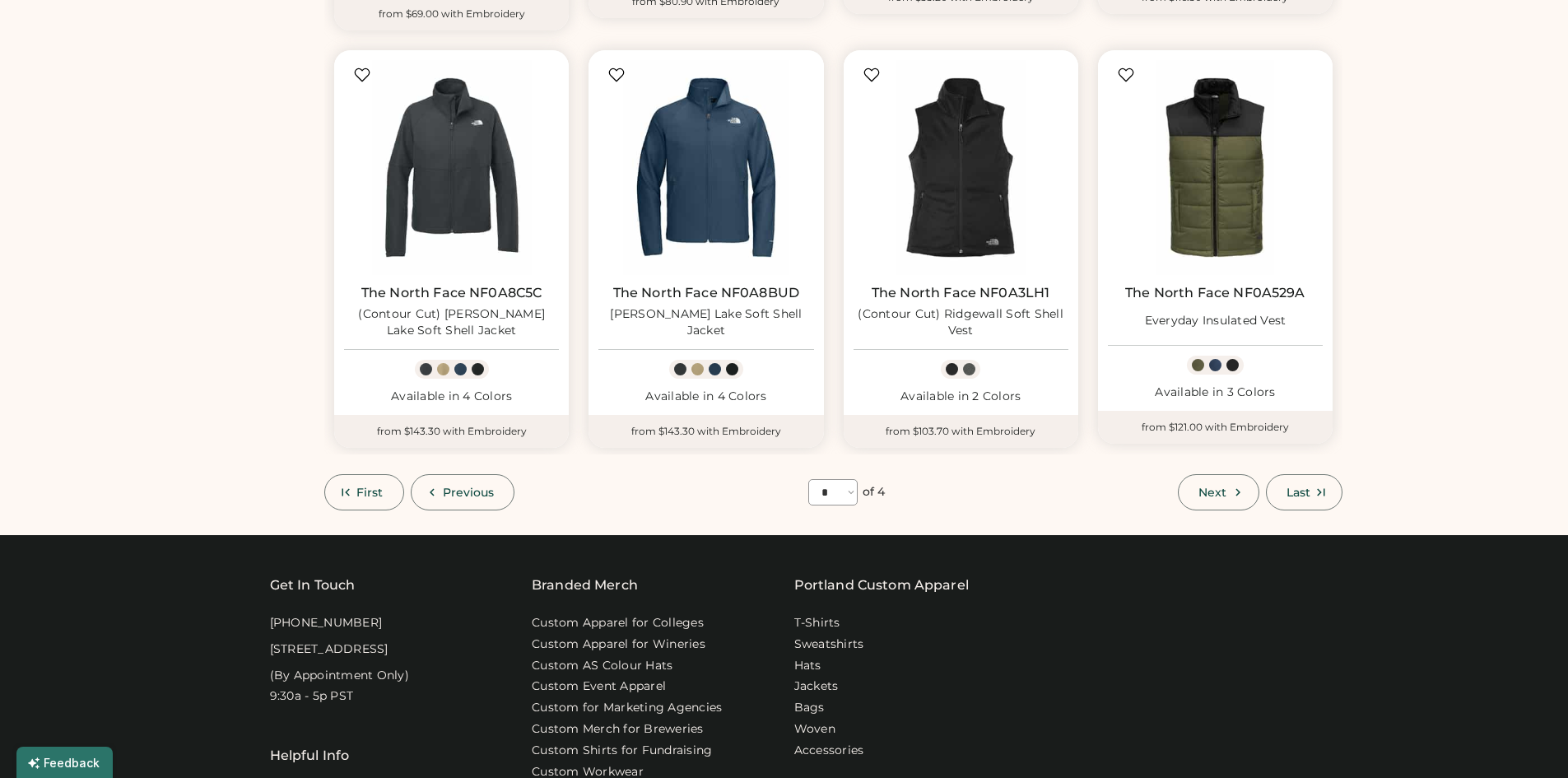
scroll to position [1060, 0]
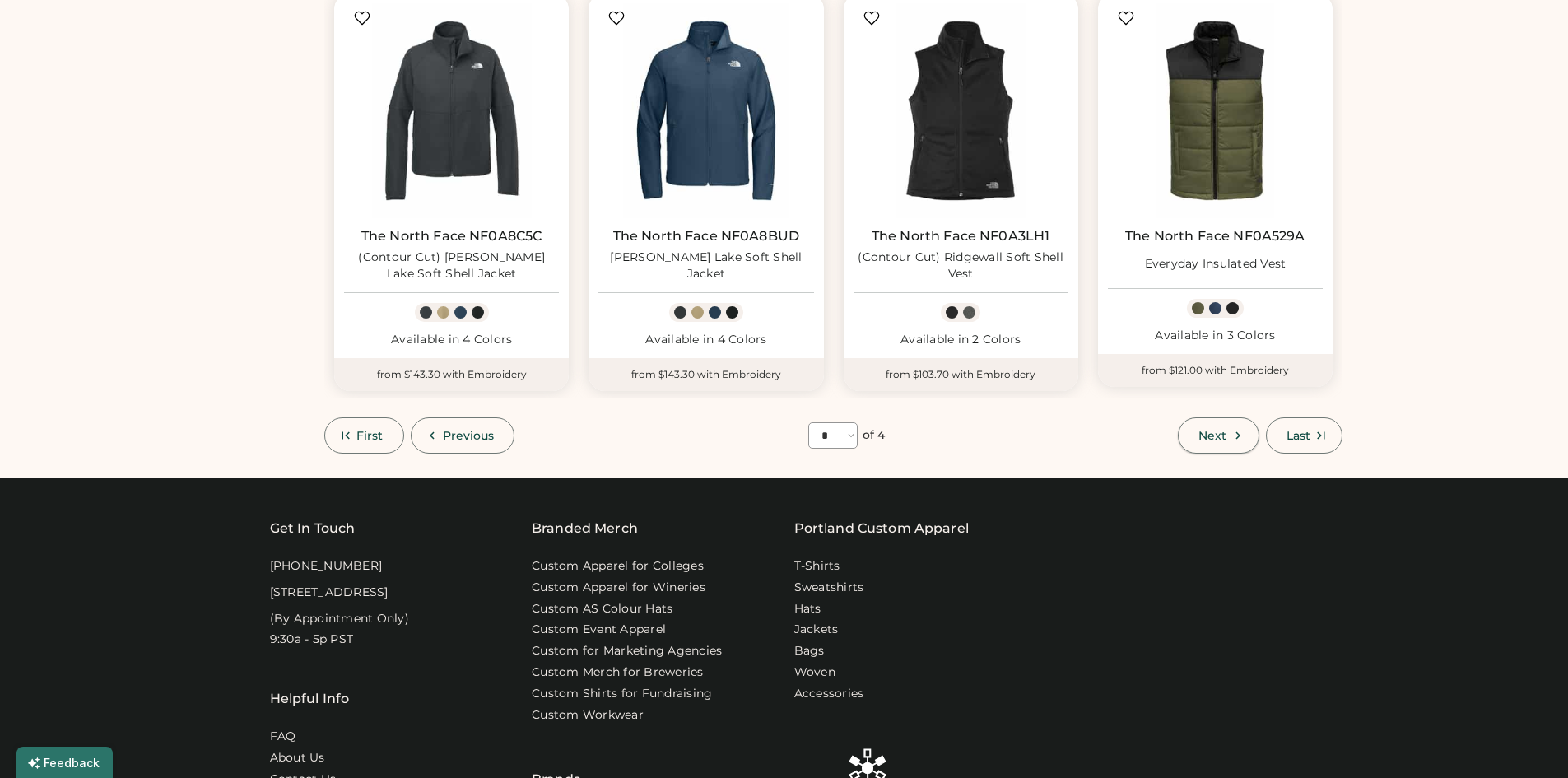
click at [1206, 430] on span "Next" at bounding box center [1212, 436] width 28 height 12
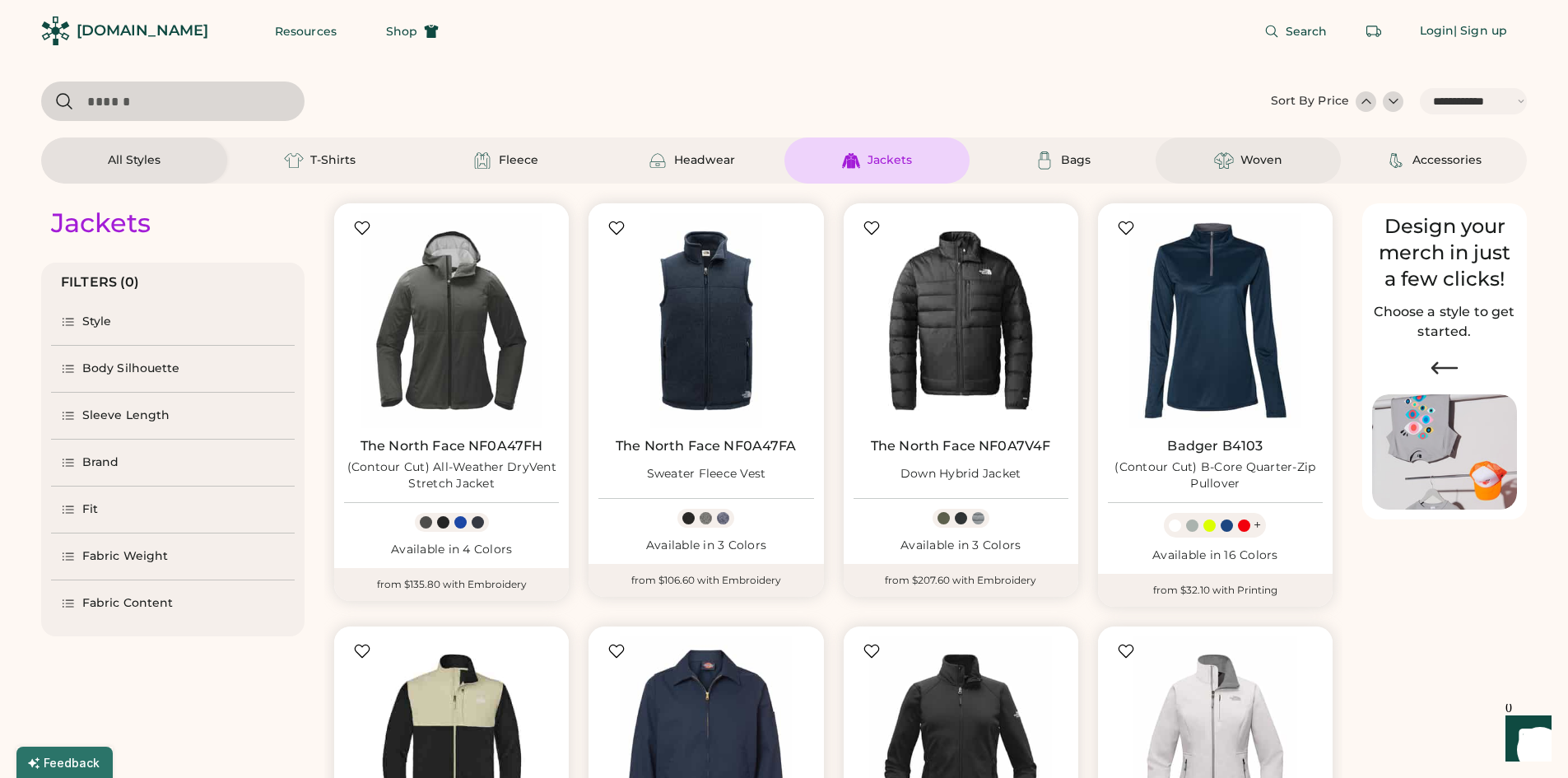
click at [1259, 156] on div "Woven" at bounding box center [1262, 160] width 42 height 16
select select "*"
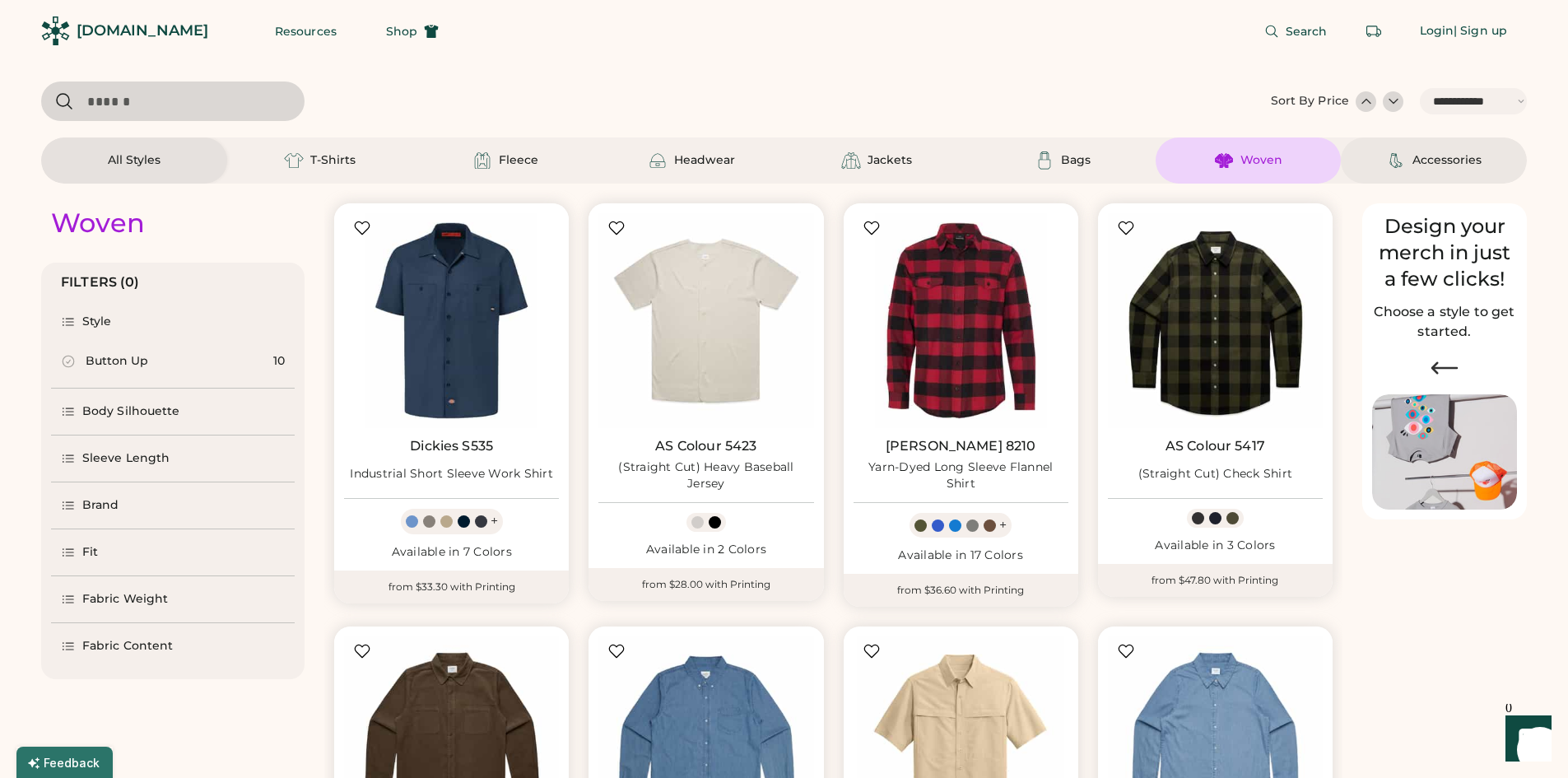
click at [1449, 170] on div "Accessories" at bounding box center [1434, 160] width 95 height 19
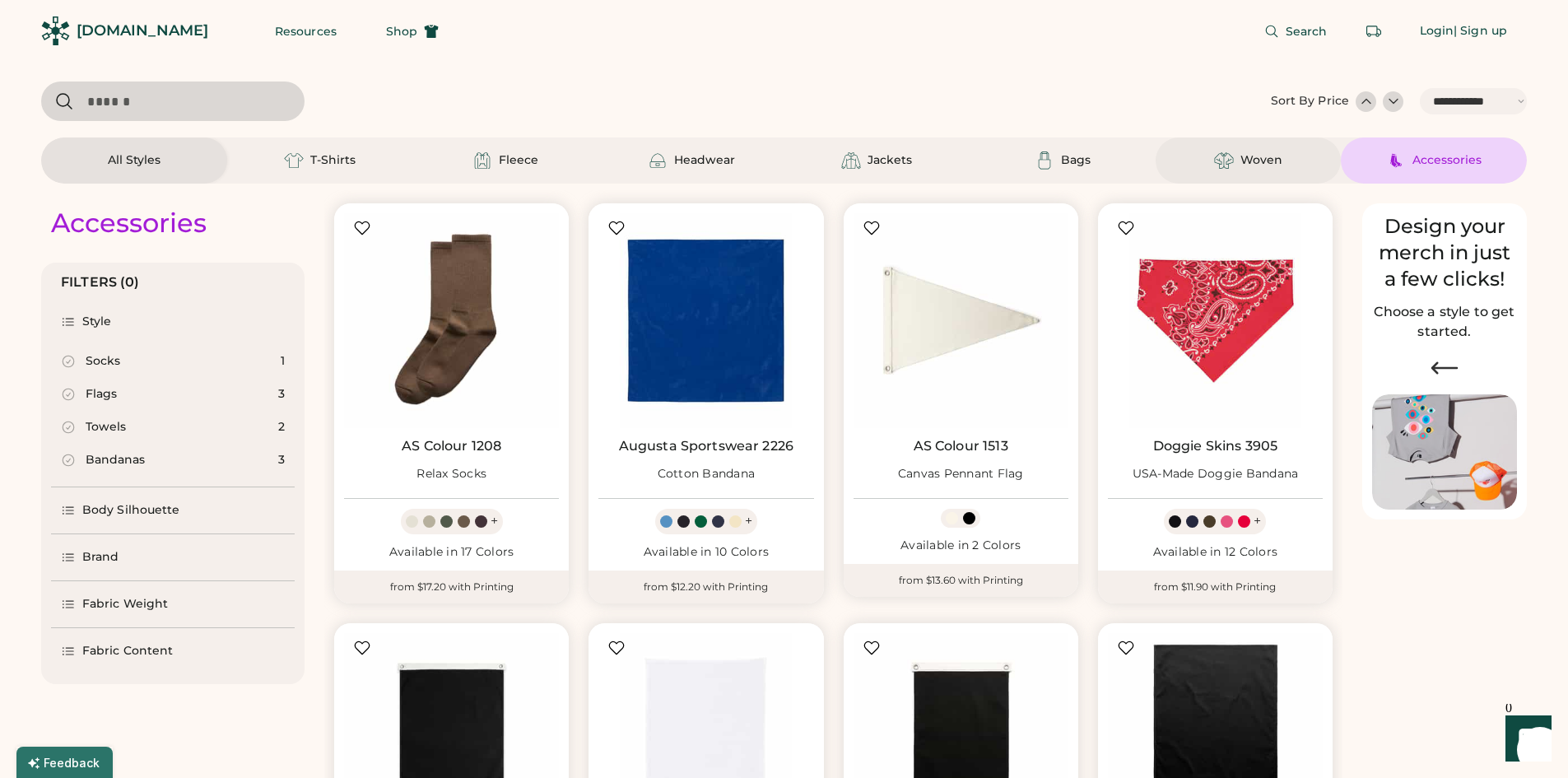
click at [1229, 166] on img at bounding box center [1224, 160] width 19 height 19
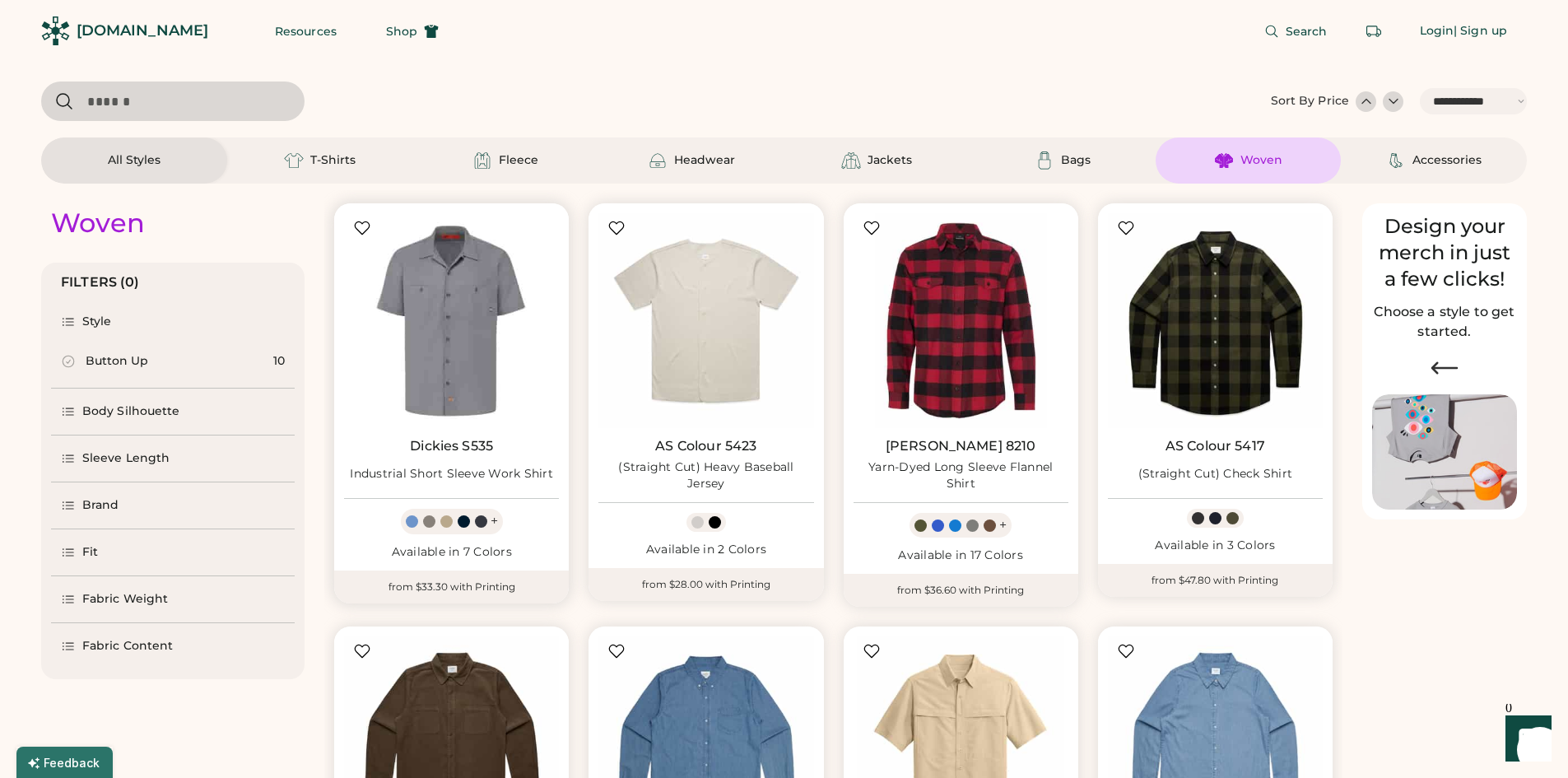
click at [455, 371] on img at bounding box center [451, 320] width 215 height 215
